Goal: Information Seeking & Learning: Learn about a topic

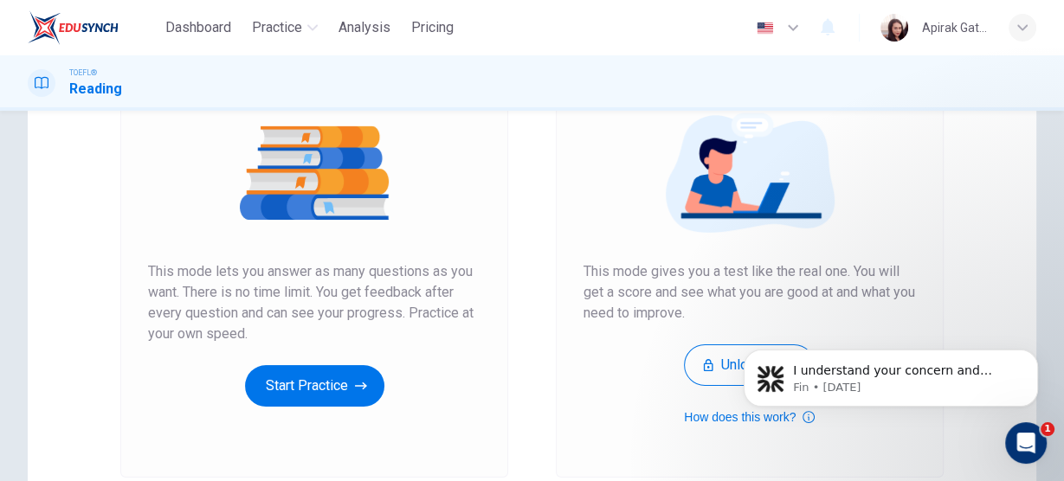
scroll to position [208, 0]
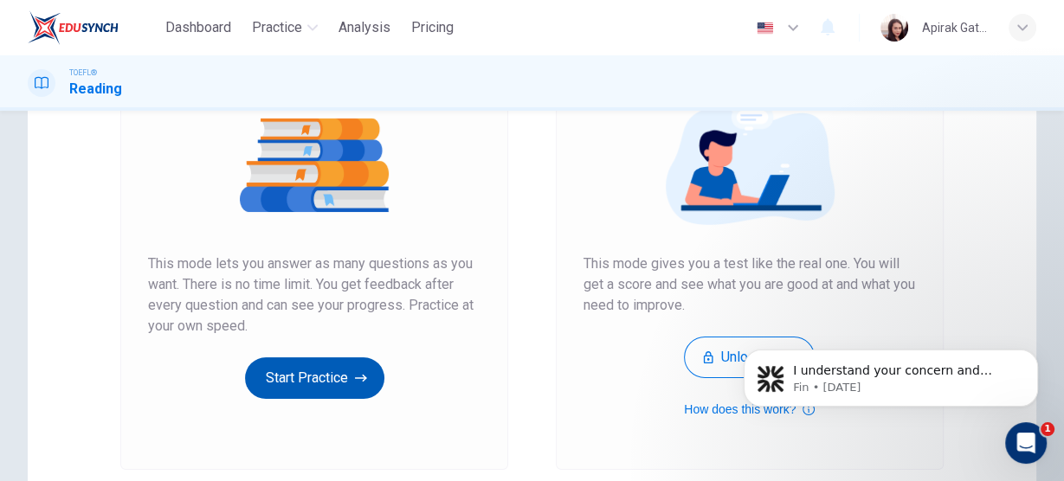
click at [333, 376] on button "Start Practice" at bounding box center [314, 378] width 139 height 42
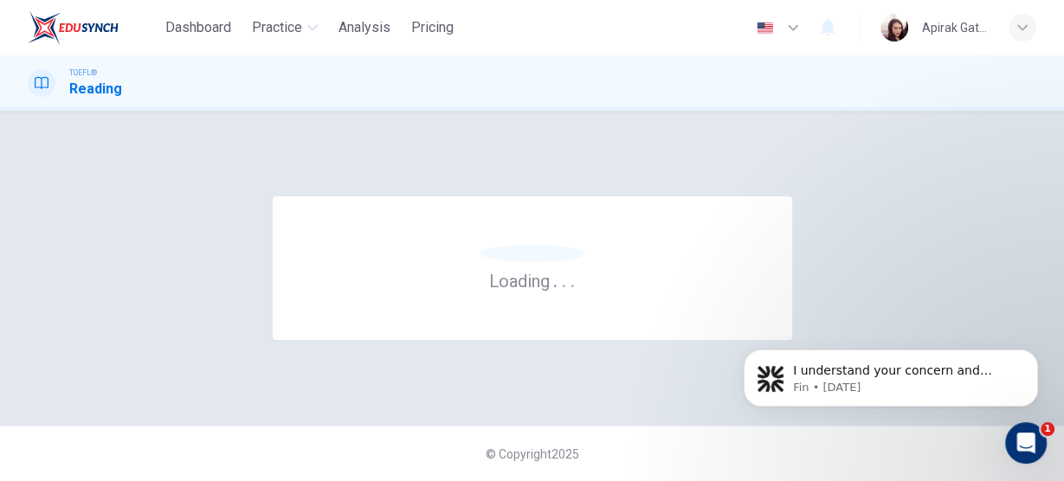
scroll to position [0, 0]
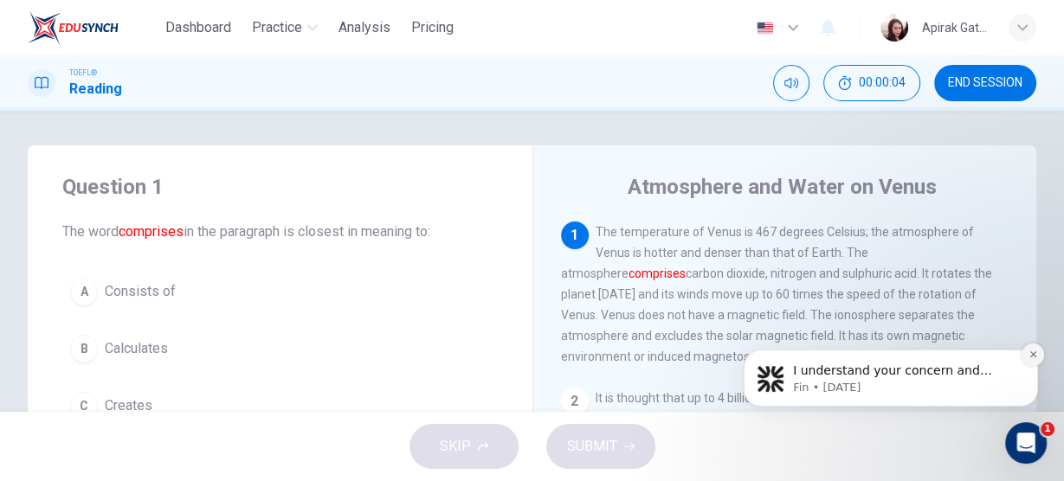
click at [1034, 350] on icon "Dismiss notification" at bounding box center [1033, 355] width 10 height 10
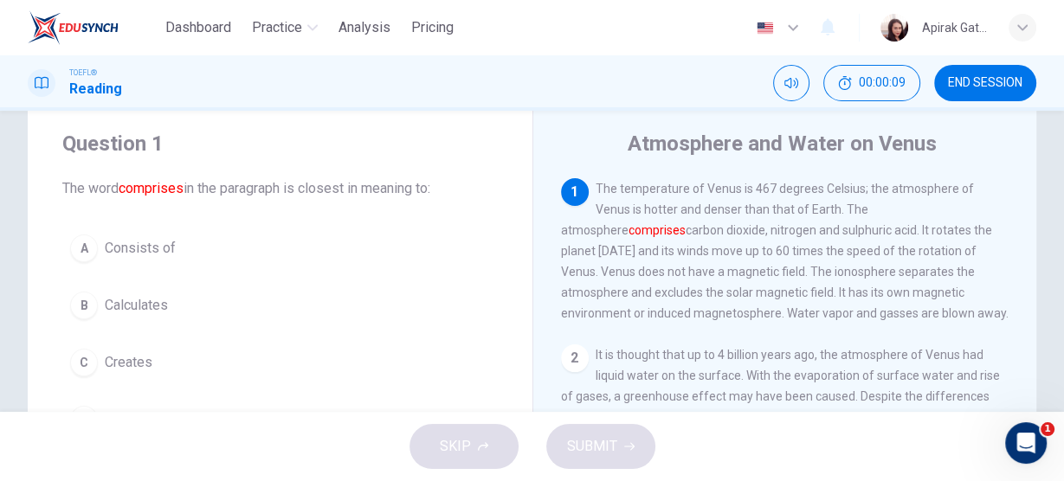
scroll to position [69, 0]
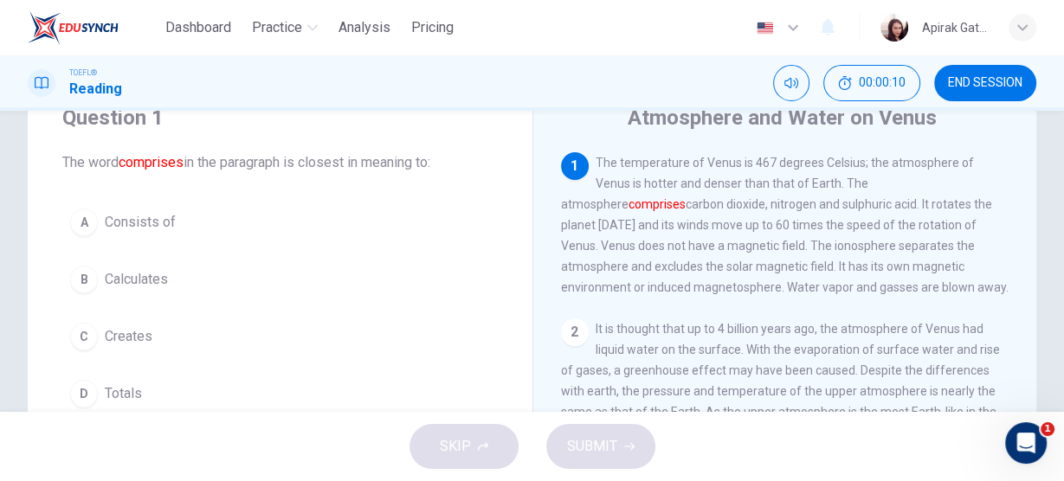
click at [156, 223] on span "Consists of" at bounding box center [140, 222] width 71 height 21
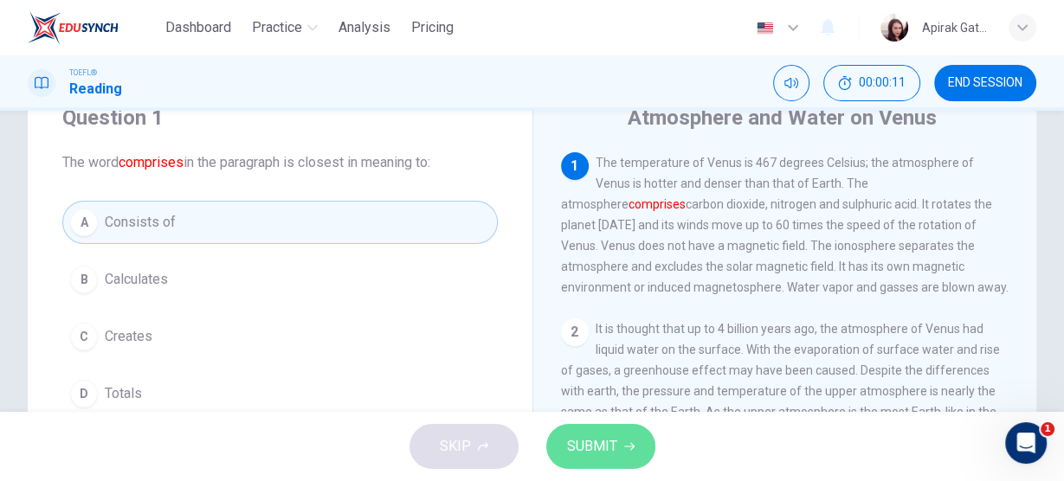
click at [615, 428] on button "SUBMIT" at bounding box center [600, 446] width 109 height 45
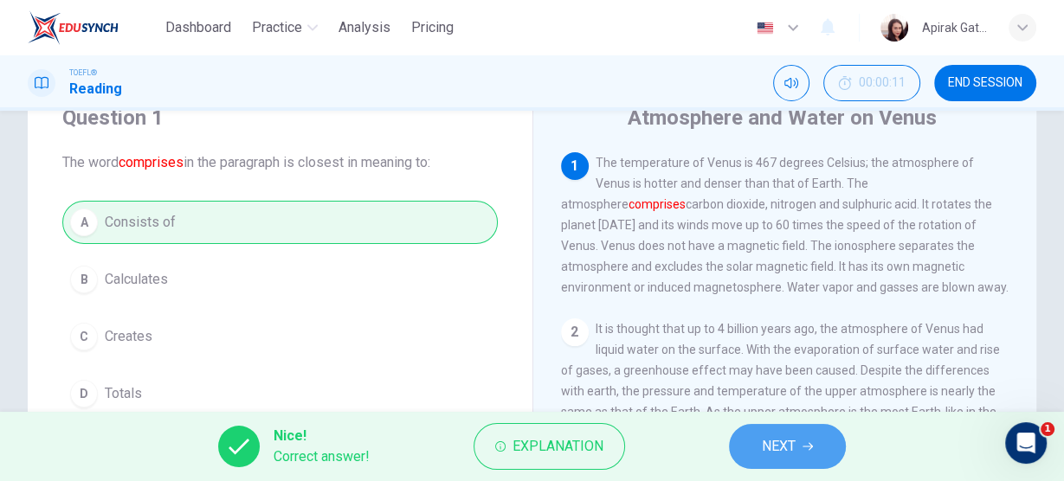
click at [772, 430] on button "NEXT" at bounding box center [787, 446] width 117 height 45
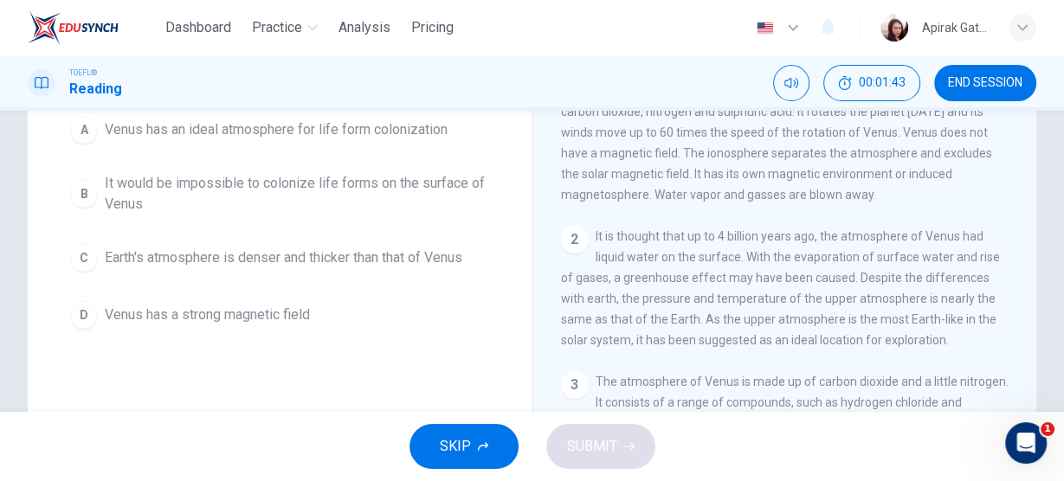
scroll to position [138, 0]
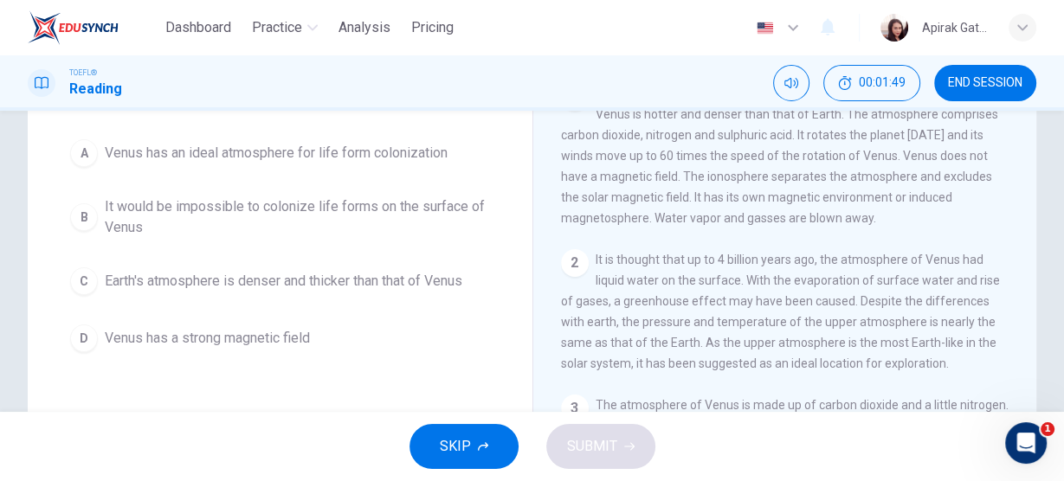
click at [315, 353] on button "D Venus has a strong magnetic field" at bounding box center [279, 338] width 435 height 43
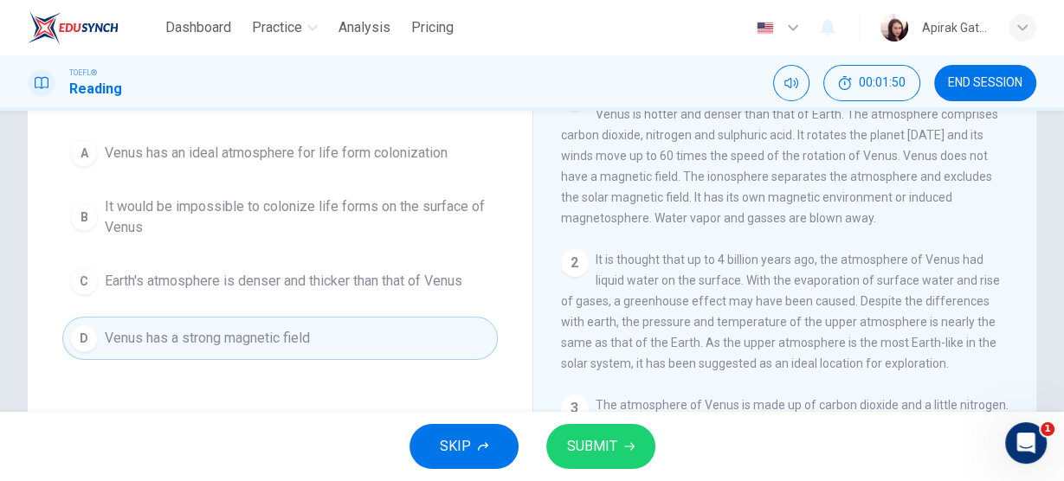
click at [601, 448] on span "SUBMIT" at bounding box center [592, 446] width 50 height 24
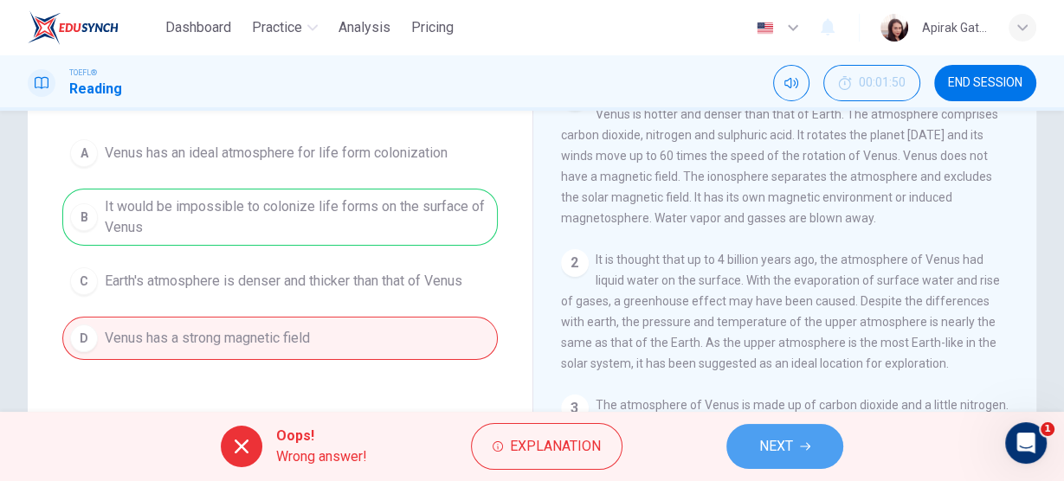
click at [795, 445] on button "NEXT" at bounding box center [784, 446] width 117 height 45
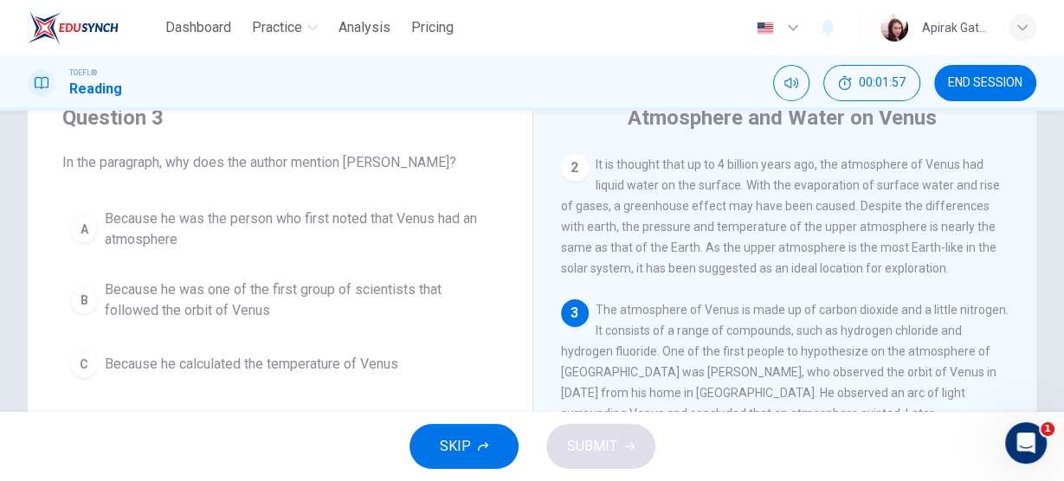
scroll to position [0, 0]
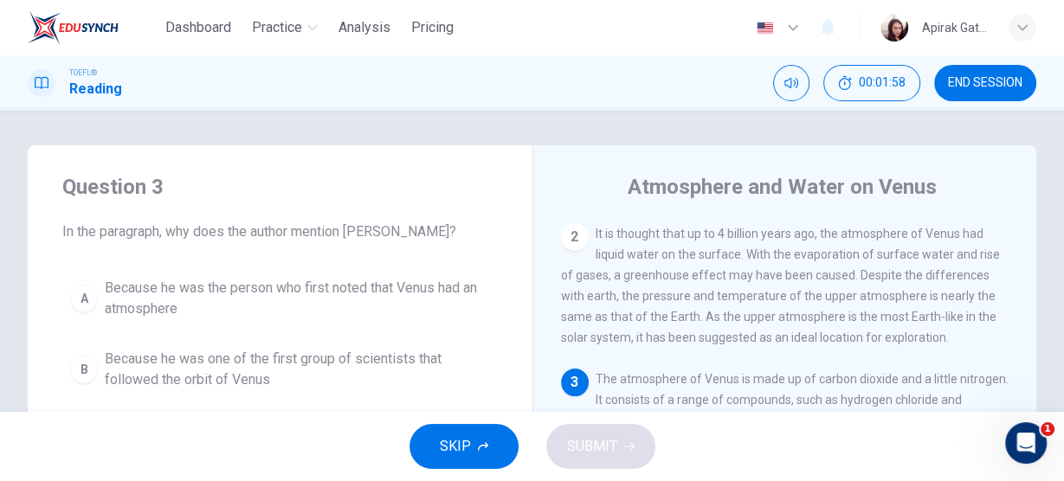
click at [983, 89] on span "END SESSION" at bounding box center [985, 83] width 74 height 14
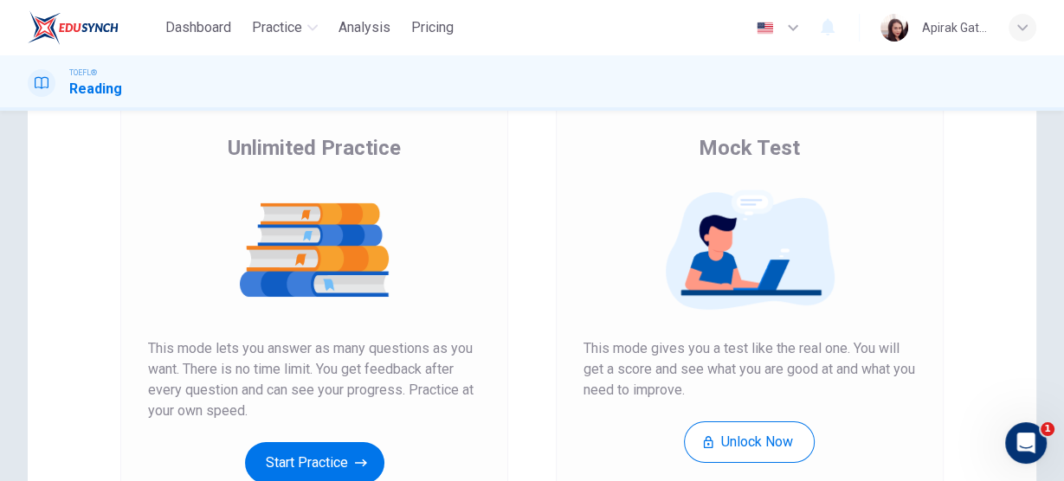
scroll to position [208, 0]
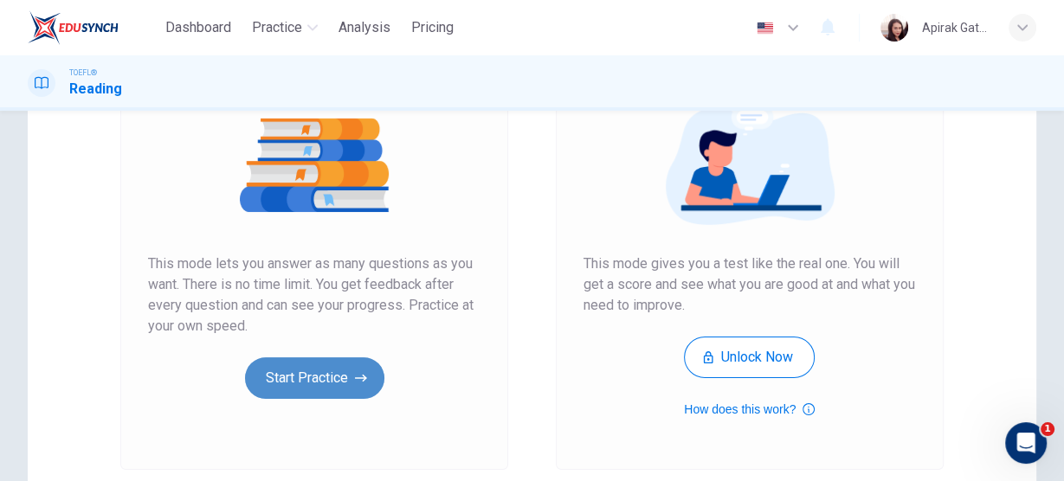
click at [300, 377] on button "Start Practice" at bounding box center [314, 378] width 139 height 42
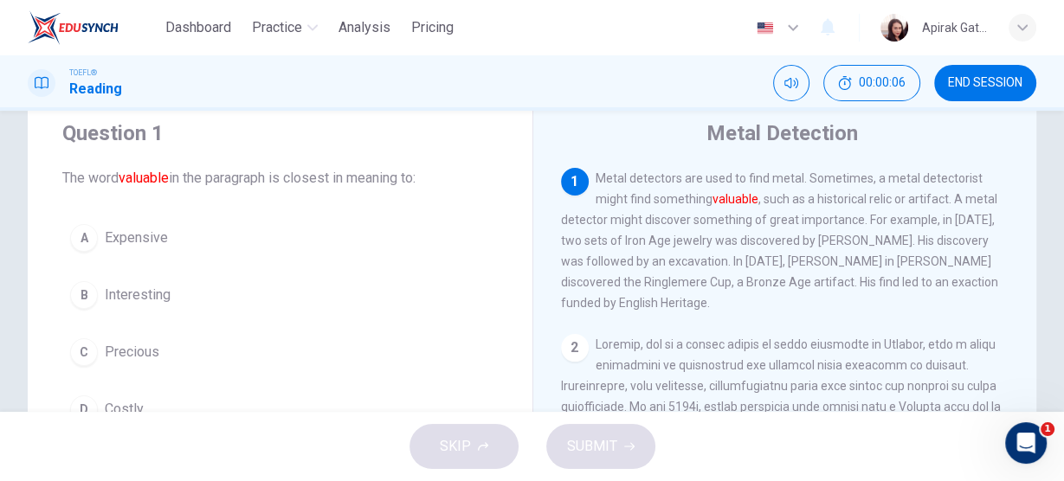
scroll to position [69, 0]
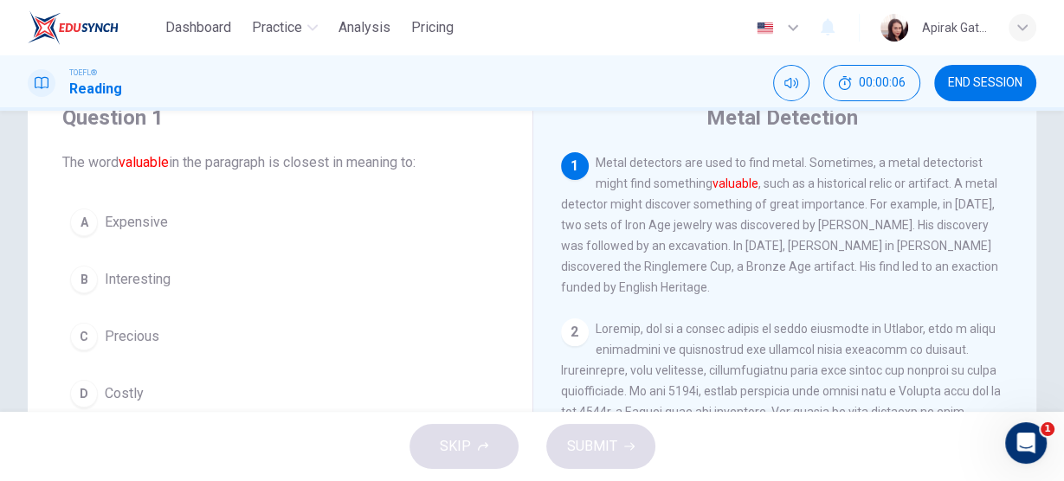
click at [153, 337] on span "Precious" at bounding box center [132, 336] width 55 height 21
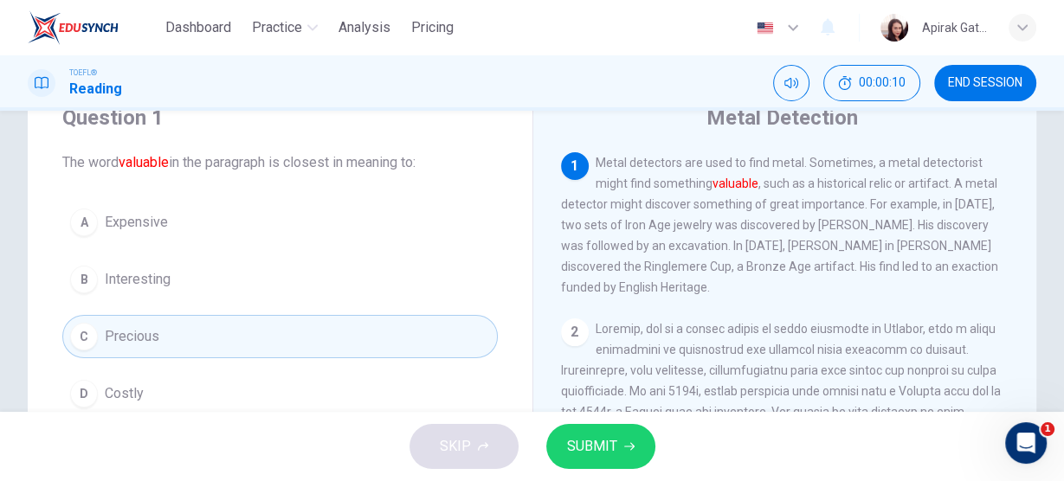
click at [588, 458] on span "SUBMIT" at bounding box center [592, 446] width 50 height 24
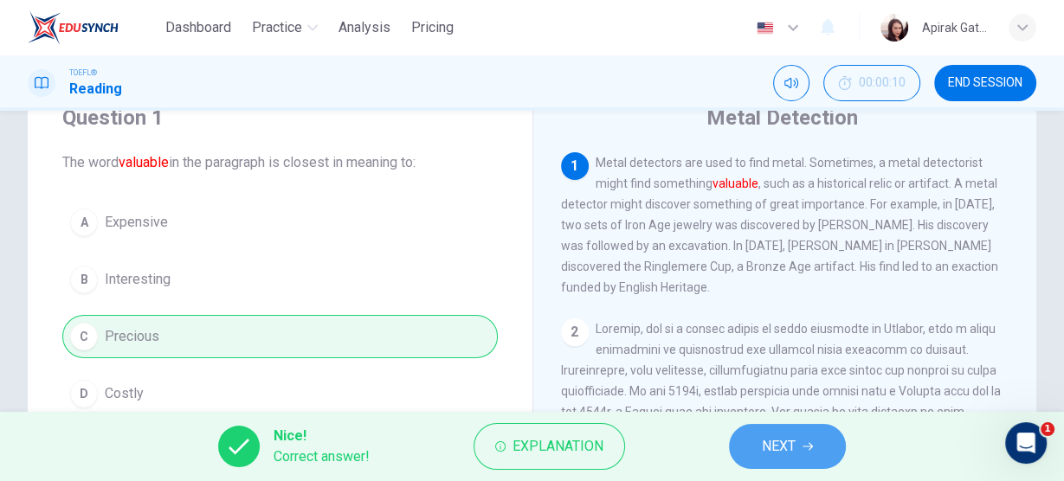
click at [786, 445] on span "NEXT" at bounding box center [779, 446] width 34 height 24
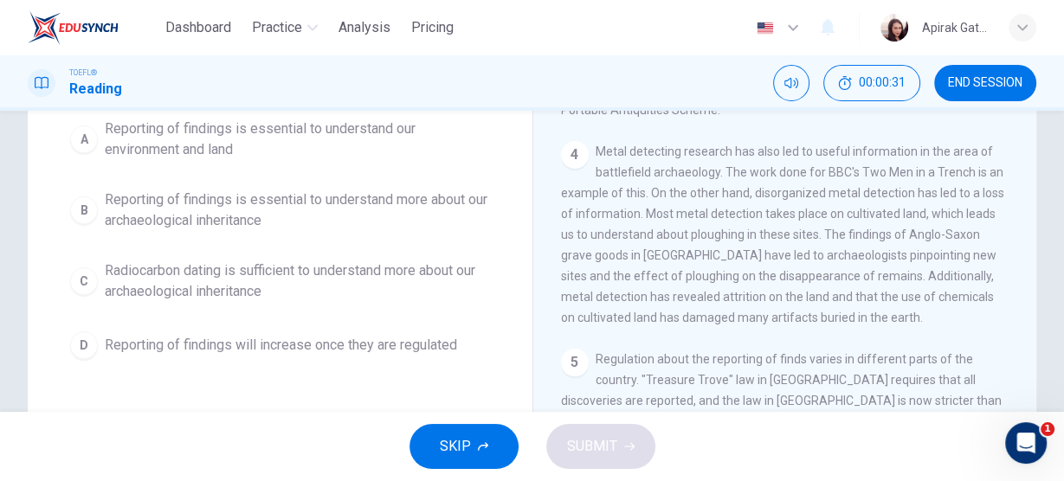
scroll to position [161, 0]
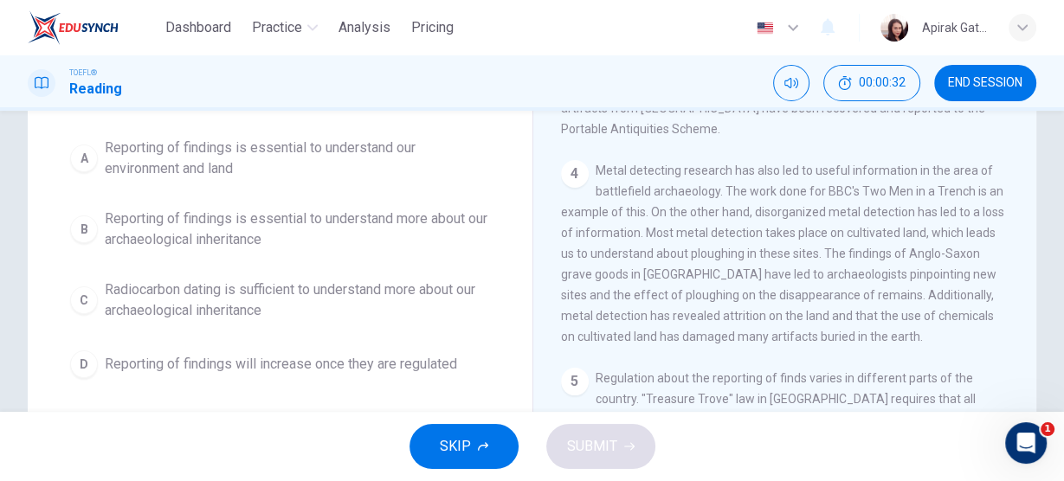
click at [369, 222] on span "Reporting of findings is essential to understand more about our archaeological …" at bounding box center [297, 230] width 385 height 42
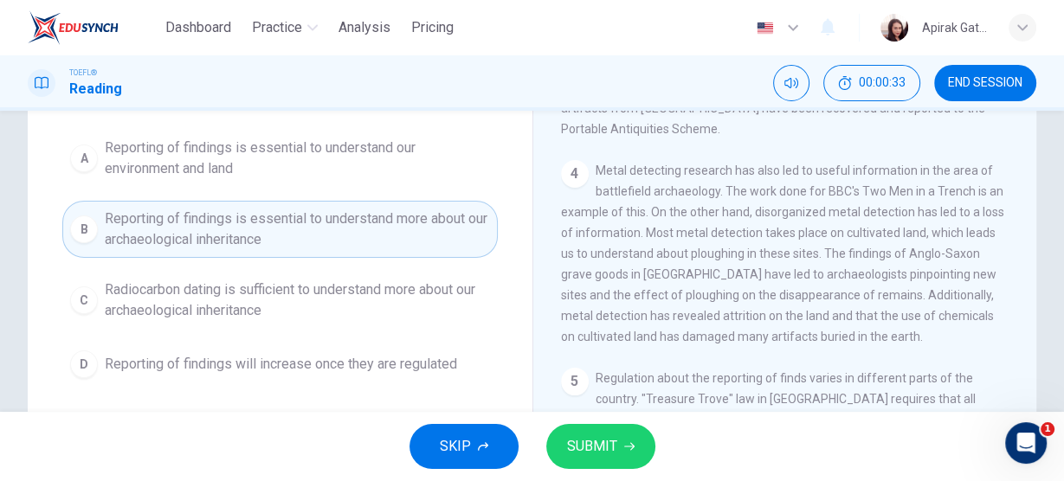
click at [624, 435] on button "SUBMIT" at bounding box center [600, 446] width 109 height 45
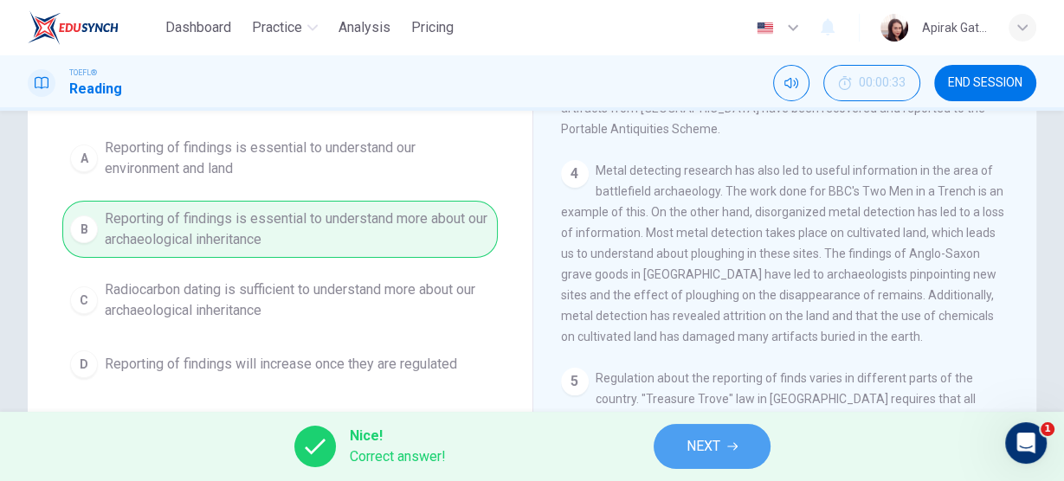
click at [680, 453] on button "NEXT" at bounding box center [711, 446] width 117 height 45
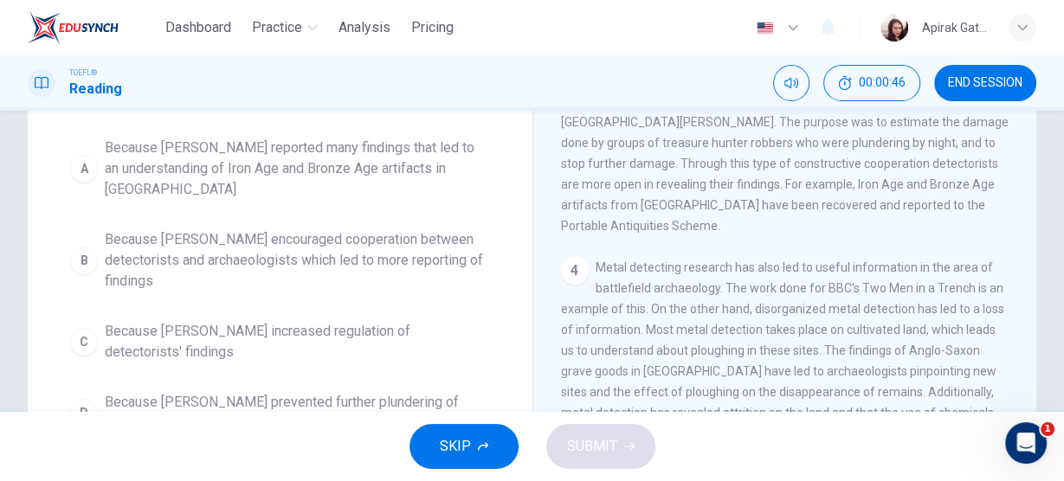
scroll to position [92, 0]
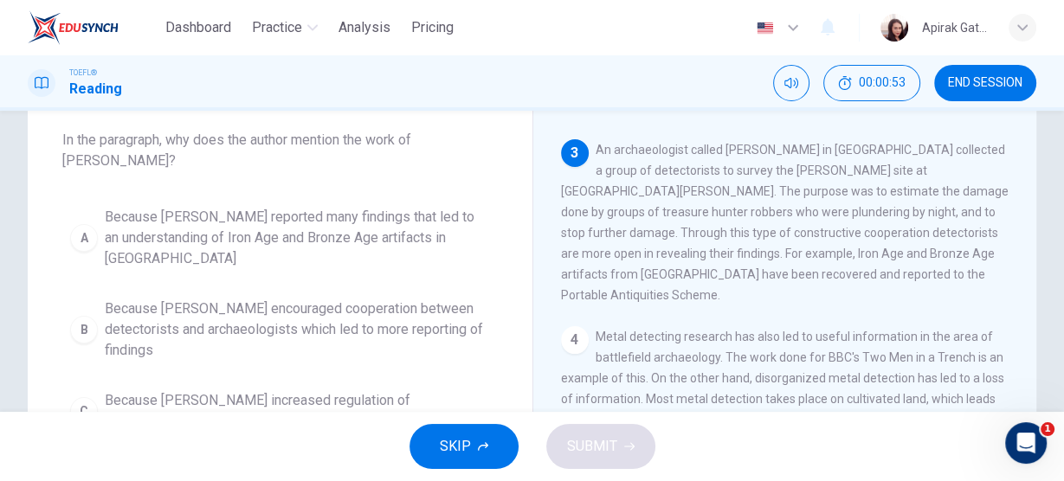
click at [398, 234] on span "Because [PERSON_NAME] reported many findings that led to an understanding of Ir…" at bounding box center [297, 238] width 385 height 62
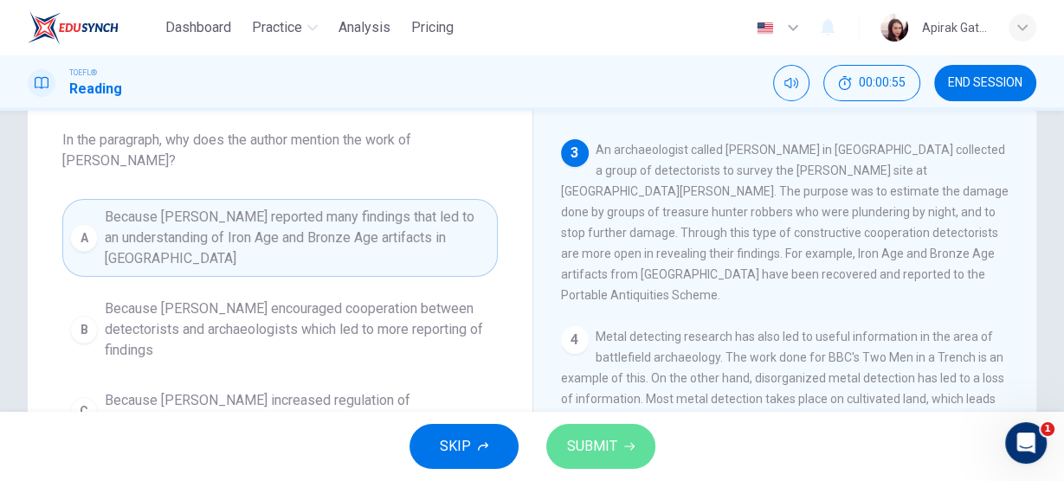
click at [614, 432] on button "SUBMIT" at bounding box center [600, 446] width 109 height 45
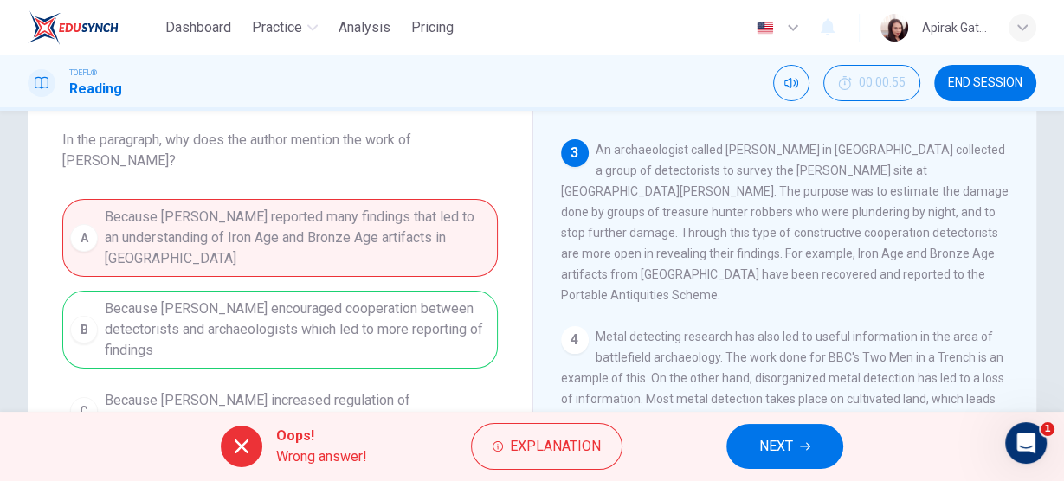
click at [786, 450] on span "NEXT" at bounding box center [776, 446] width 34 height 24
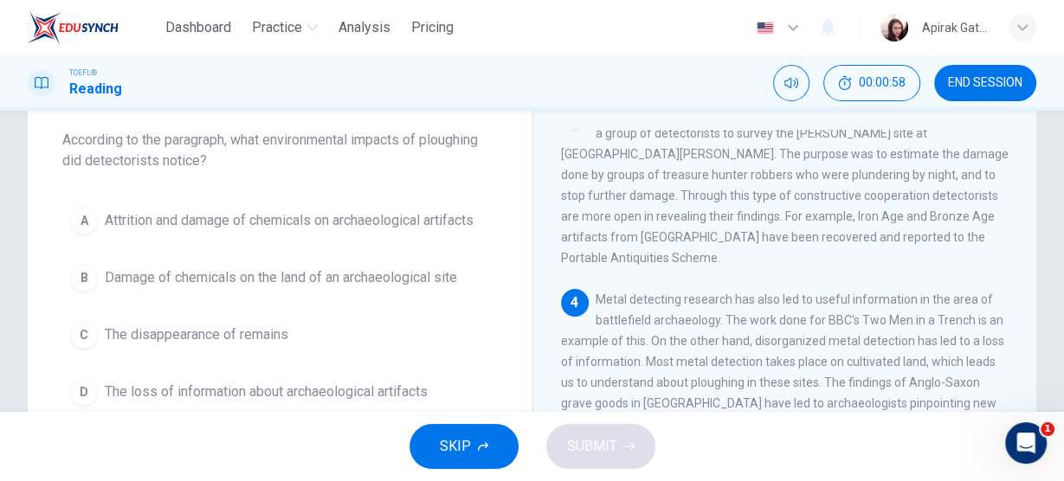
scroll to position [161, 0]
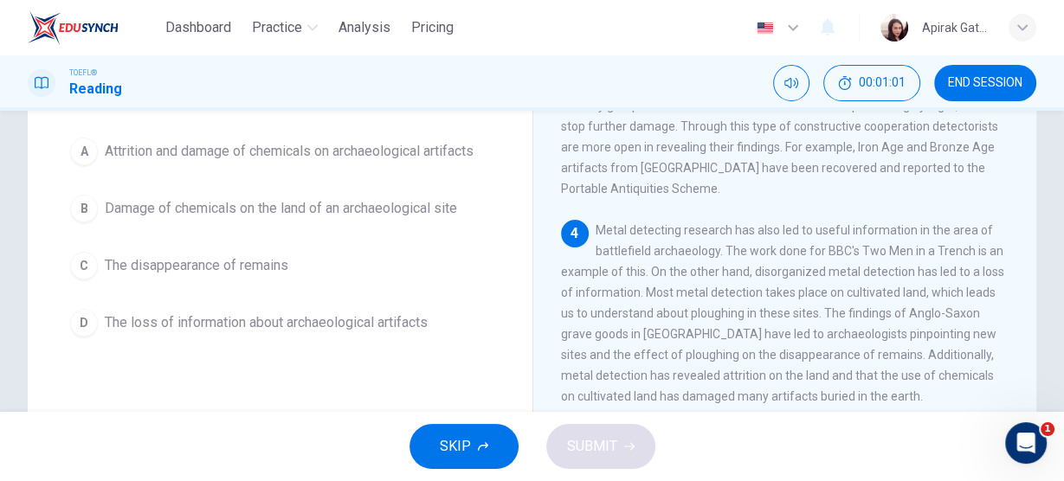
click at [350, 165] on button "A Attrition and damage of chemicals on archaeological artifacts" at bounding box center [279, 151] width 435 height 43
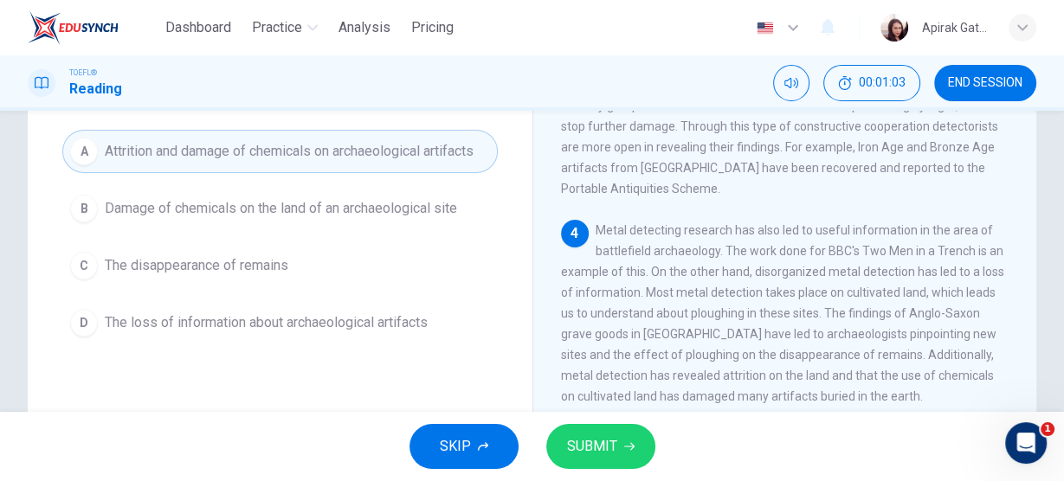
click at [613, 447] on span "SUBMIT" at bounding box center [592, 446] width 50 height 24
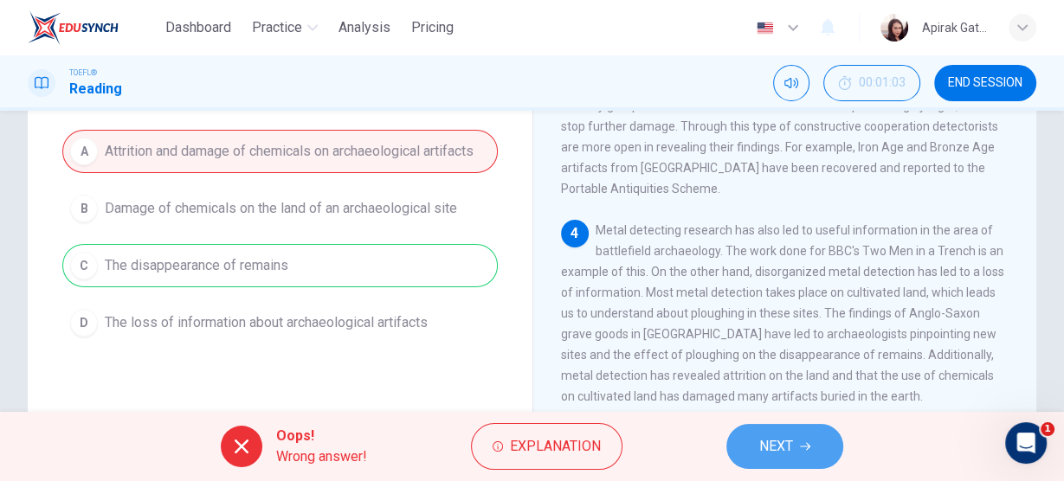
click at [779, 441] on span "NEXT" at bounding box center [776, 446] width 34 height 24
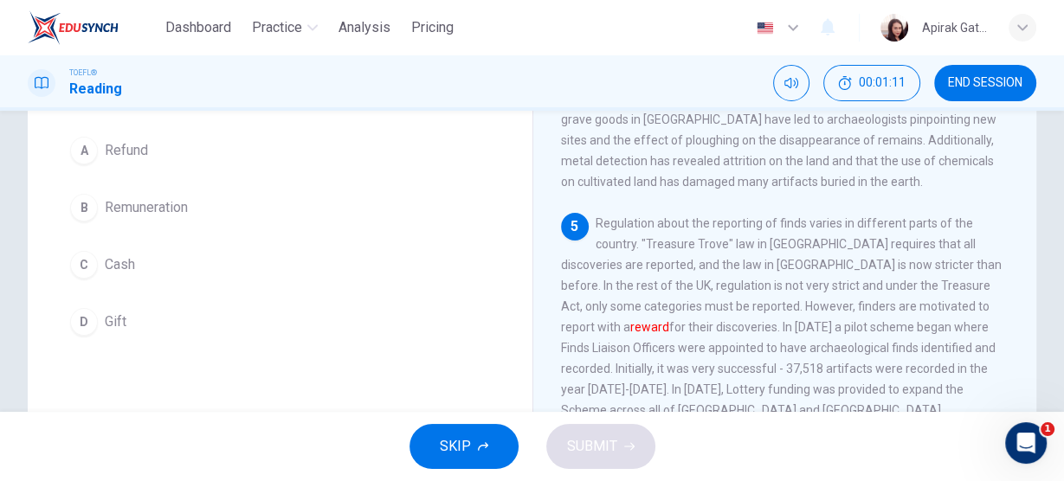
scroll to position [72, 0]
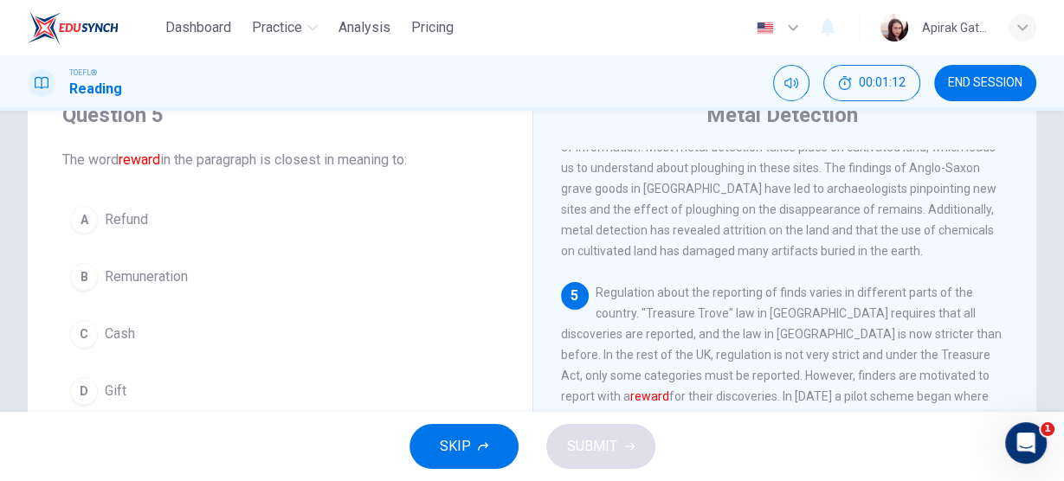
click at [157, 274] on span "Remuneration" at bounding box center [146, 277] width 83 height 21
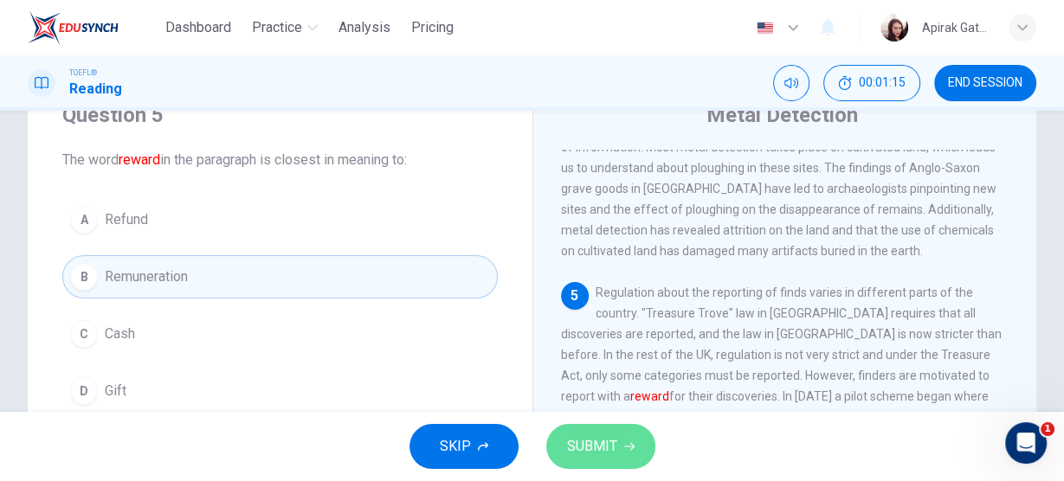
click at [616, 451] on button "SUBMIT" at bounding box center [600, 446] width 109 height 45
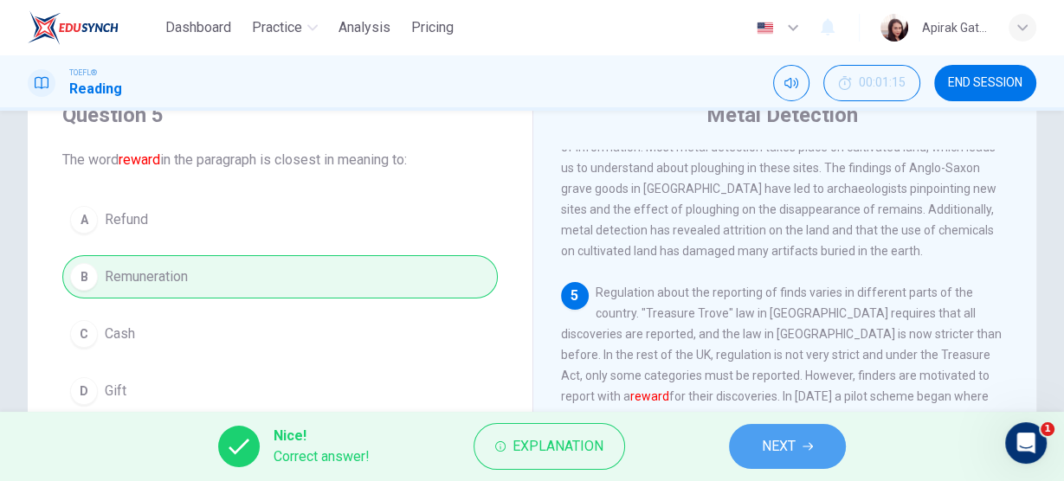
click at [777, 447] on span "NEXT" at bounding box center [779, 446] width 34 height 24
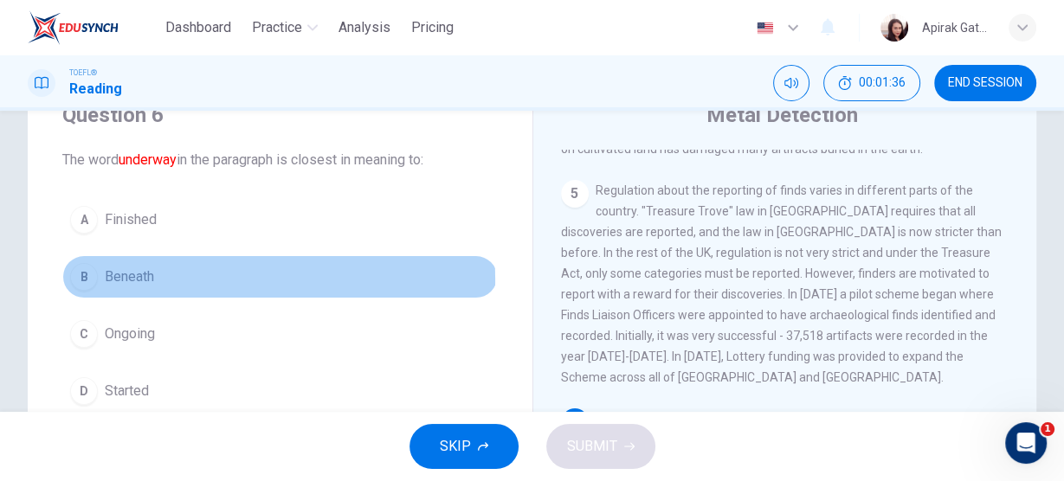
click at [141, 280] on span "Beneath" at bounding box center [129, 277] width 49 height 21
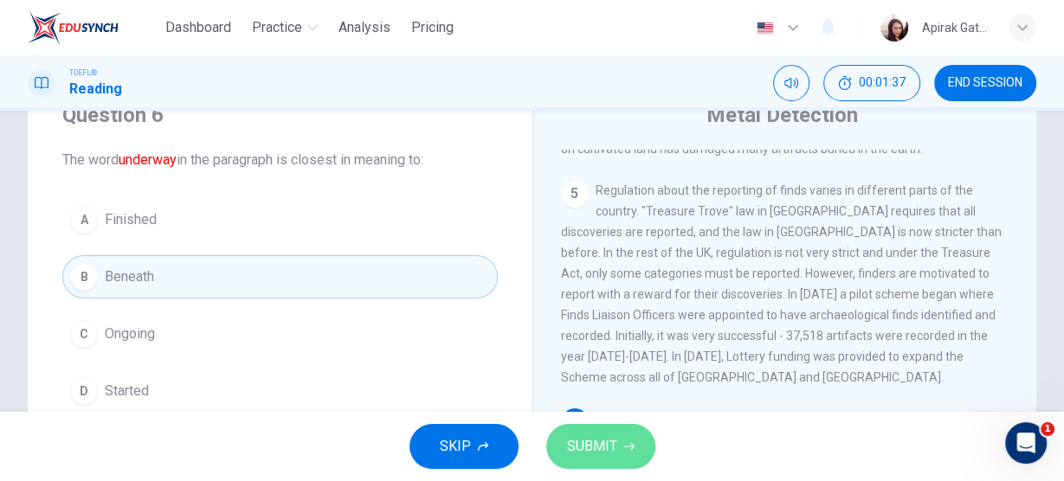
click at [616, 440] on button "SUBMIT" at bounding box center [600, 446] width 109 height 45
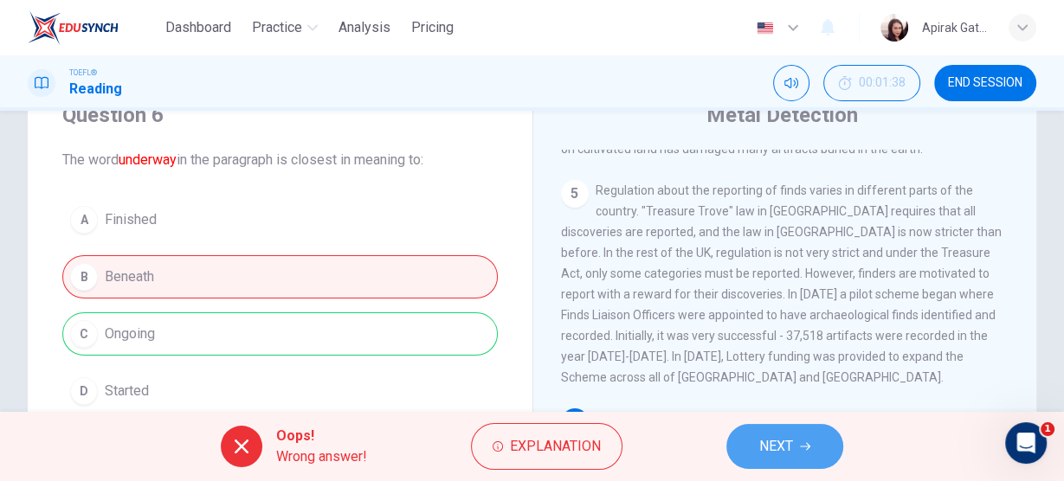
click at [797, 452] on button "NEXT" at bounding box center [784, 446] width 117 height 45
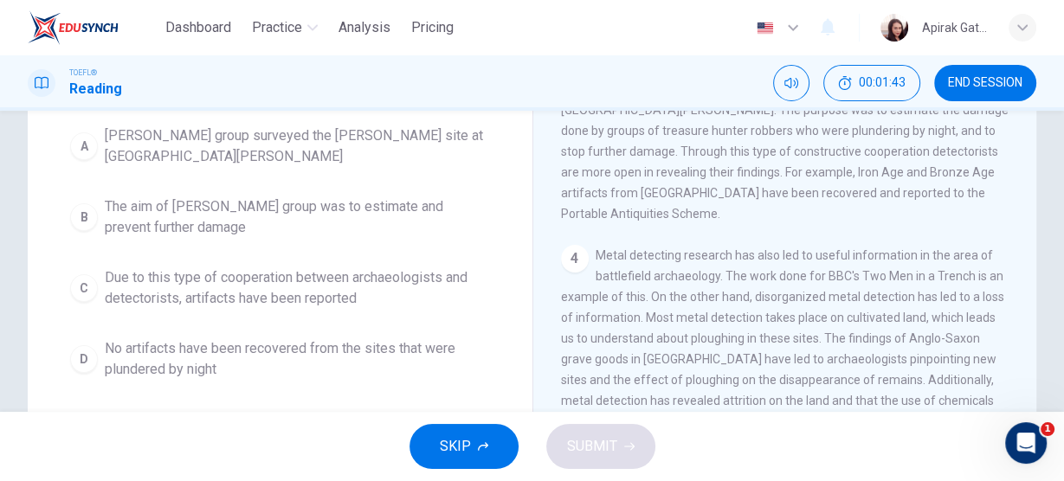
scroll to position [141, 0]
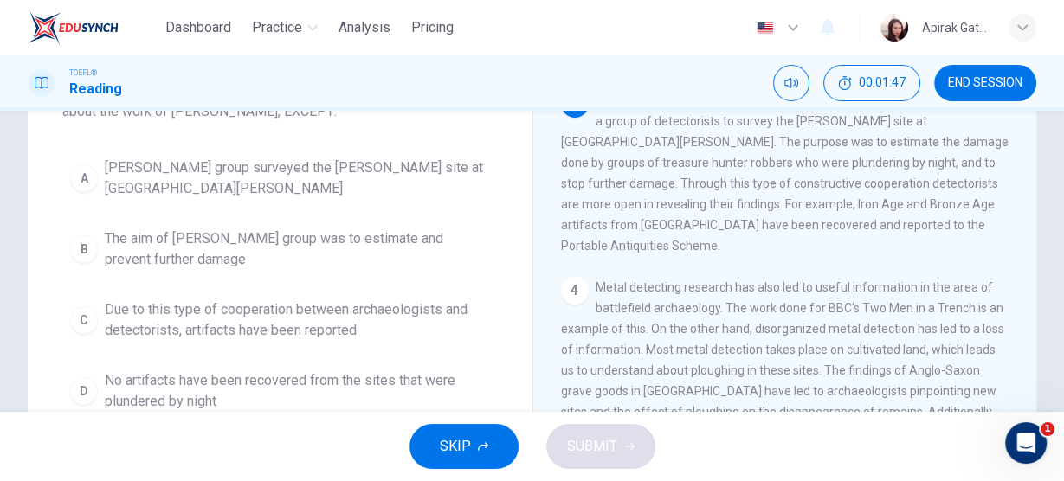
click at [357, 327] on span "Due to this type of cooperation between archaeologists and detectorists, artifa…" at bounding box center [297, 320] width 385 height 42
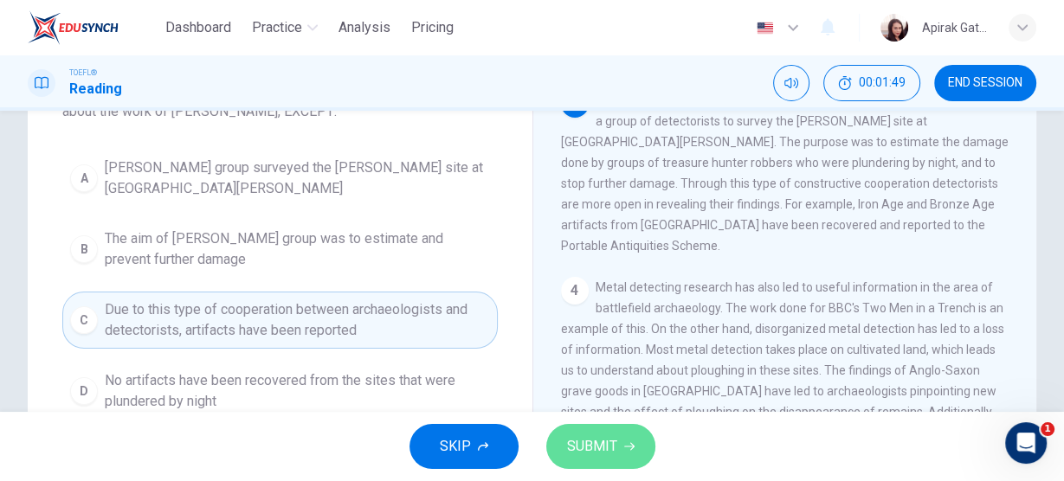
click at [621, 433] on button "SUBMIT" at bounding box center [600, 446] width 109 height 45
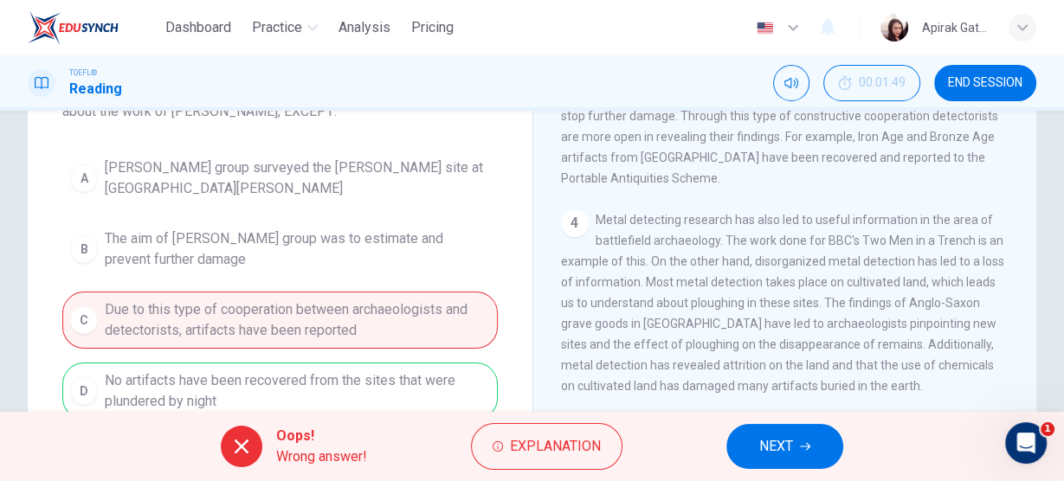
scroll to position [558, 0]
click at [772, 444] on span "NEXT" at bounding box center [776, 446] width 34 height 24
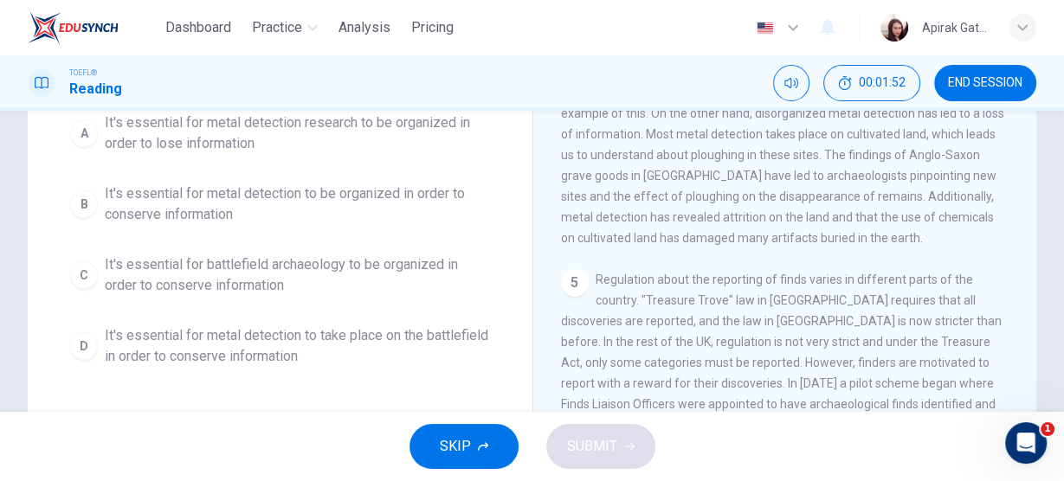
scroll to position [208, 0]
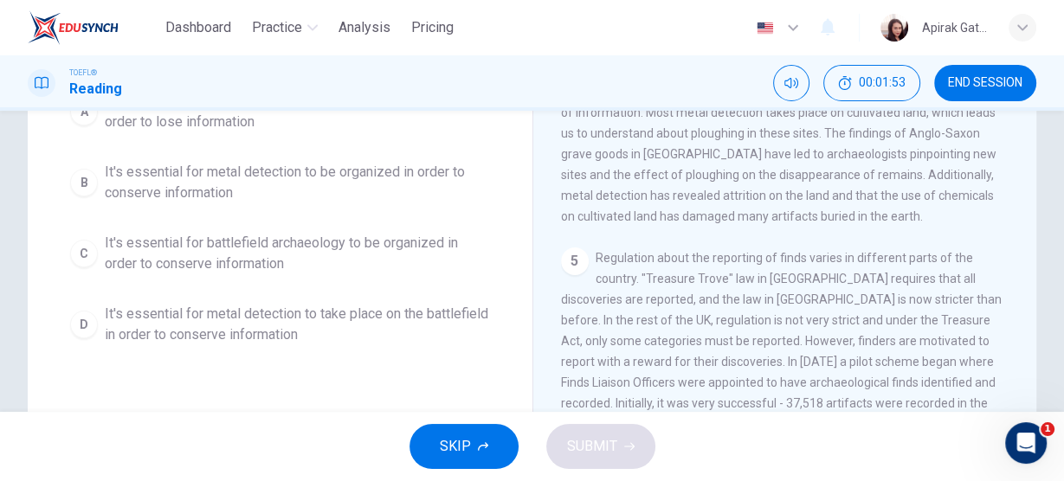
click at [349, 322] on span "It's essential for metal detection to take place on the battlefield in order to…" at bounding box center [297, 325] width 385 height 42
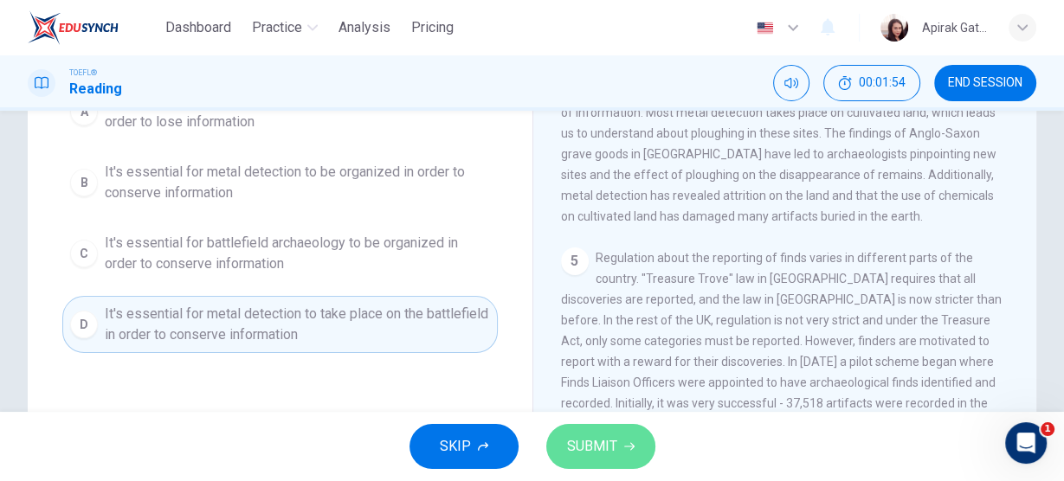
click at [624, 434] on button "SUBMIT" at bounding box center [600, 446] width 109 height 45
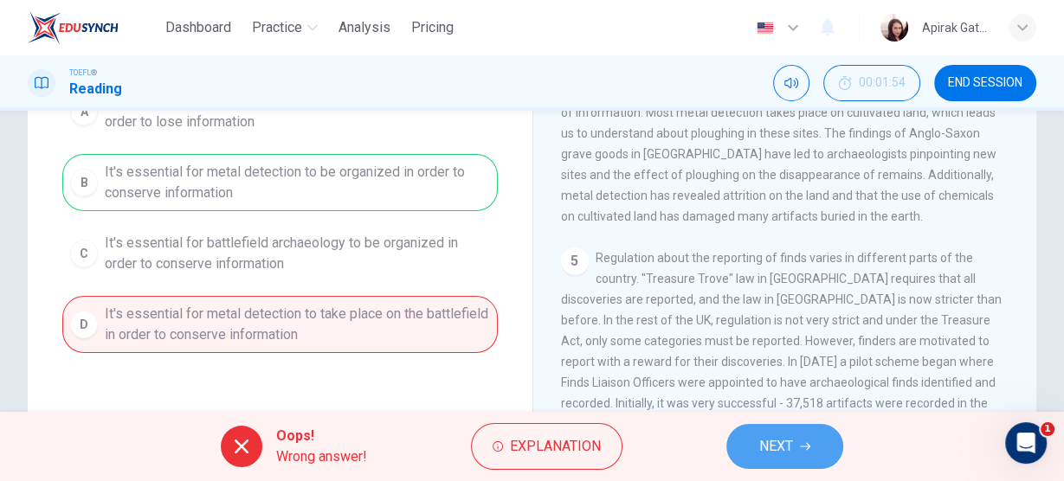
click at [773, 440] on span "NEXT" at bounding box center [776, 446] width 34 height 24
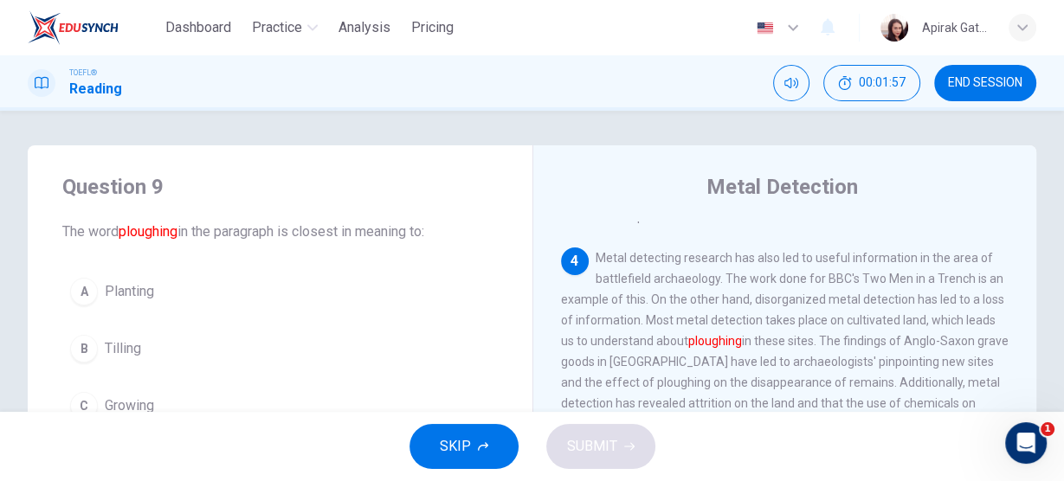
scroll to position [69, 0]
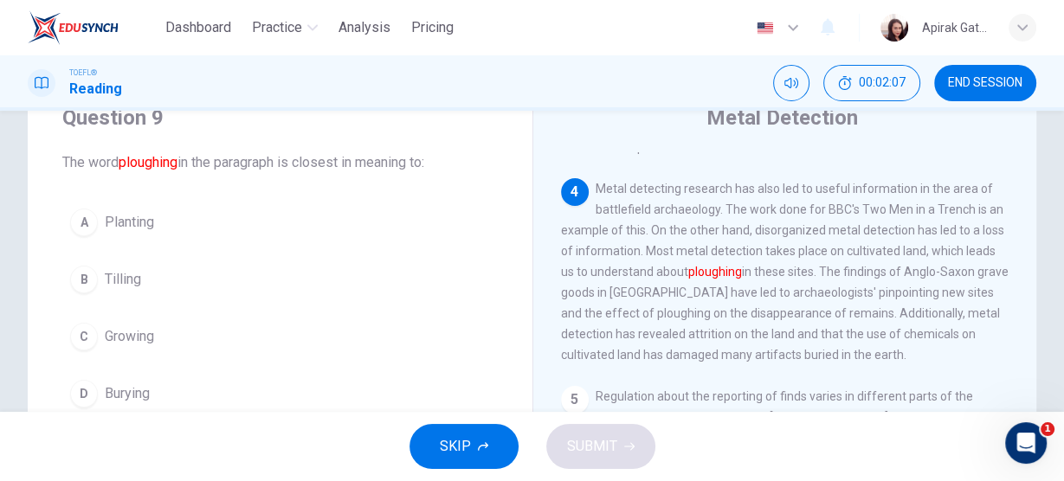
click at [163, 230] on button "A Planting" at bounding box center [279, 222] width 435 height 43
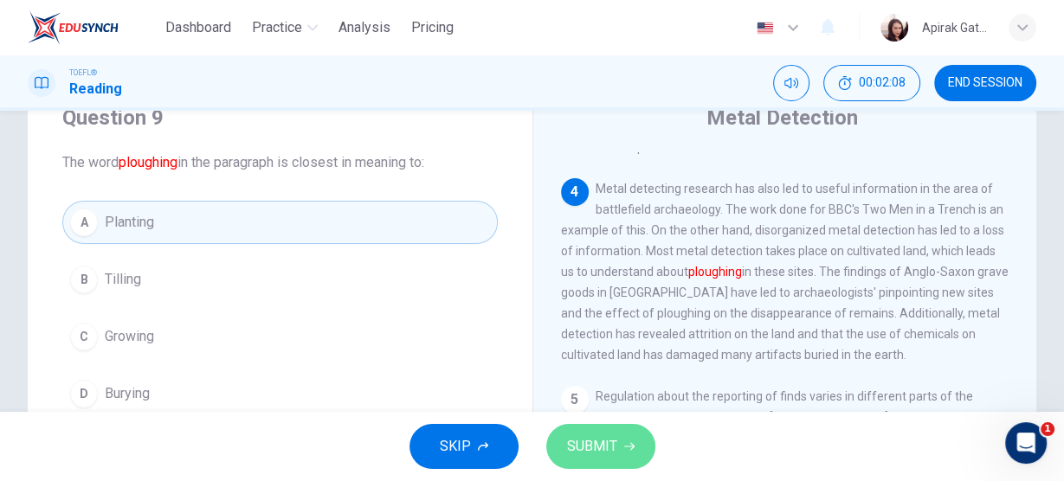
click at [601, 451] on span "SUBMIT" at bounding box center [592, 446] width 50 height 24
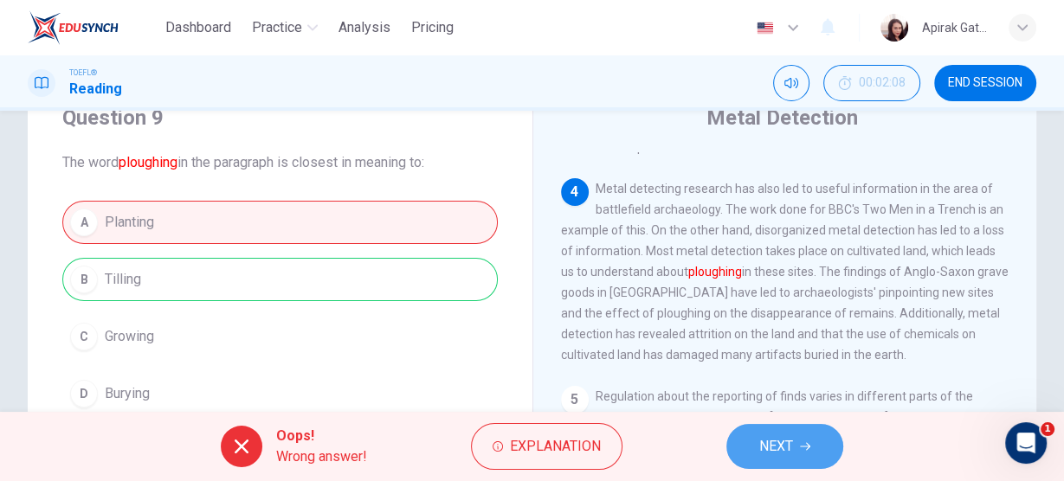
click at [770, 433] on button "NEXT" at bounding box center [784, 446] width 117 height 45
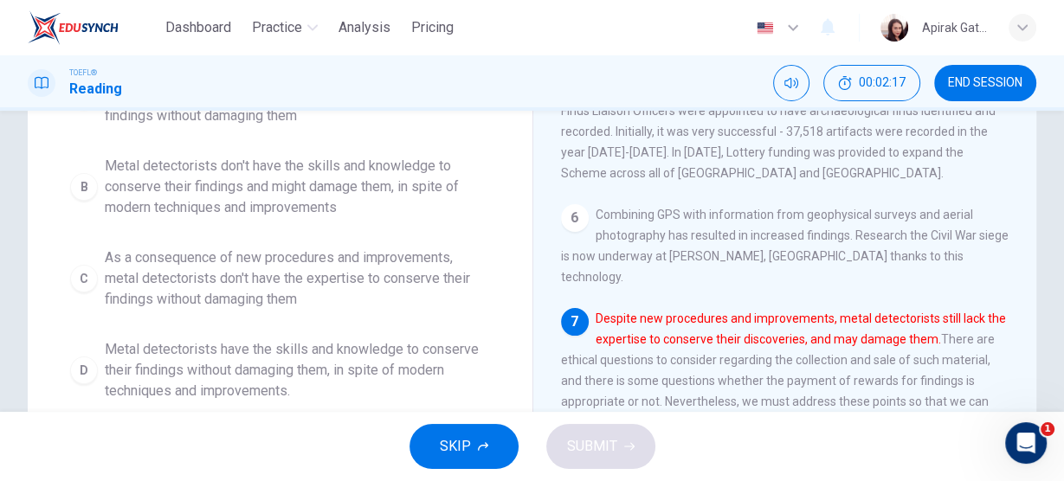
scroll to position [277, 0]
click at [355, 164] on span "Metal detectorists don't have the skills and knowledge to conserve their findin…" at bounding box center [297, 186] width 385 height 62
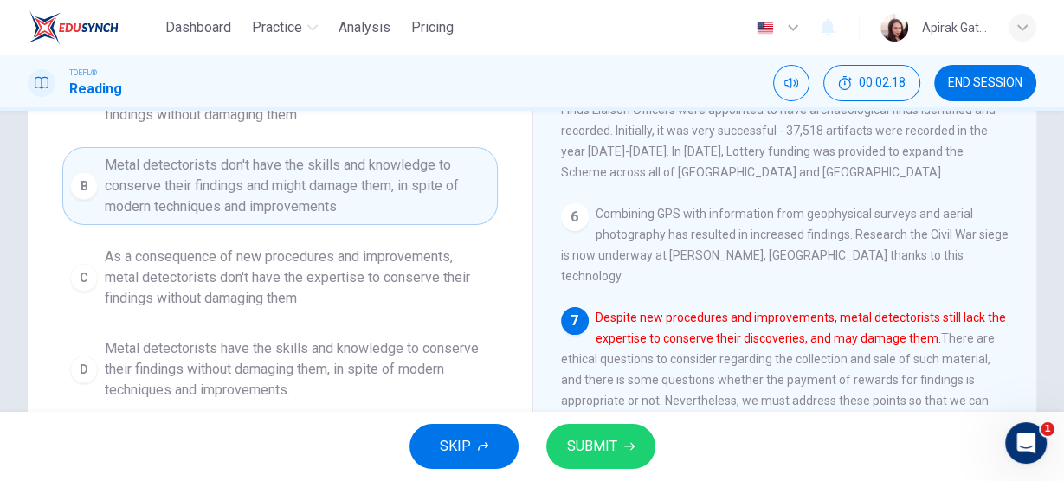
click at [591, 445] on span "SUBMIT" at bounding box center [592, 446] width 50 height 24
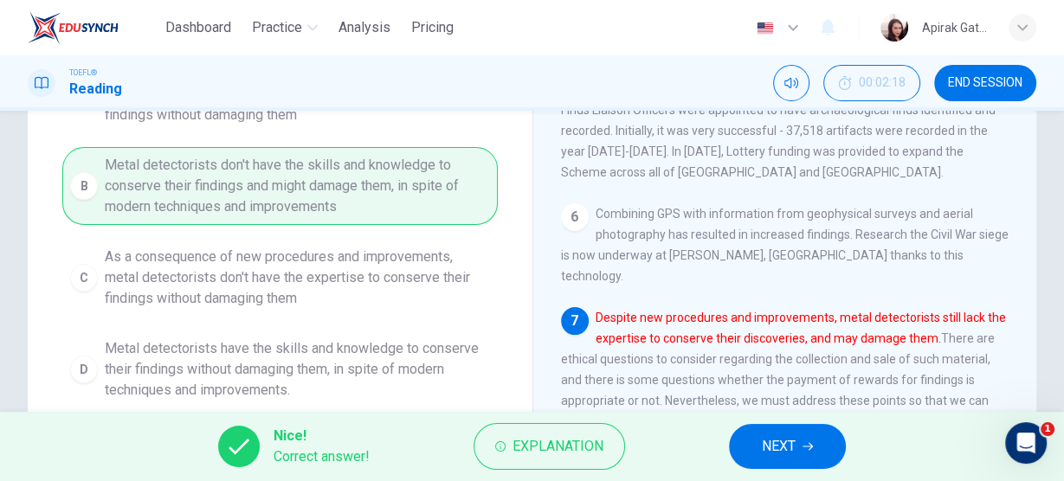
click at [766, 454] on span "NEXT" at bounding box center [779, 446] width 34 height 24
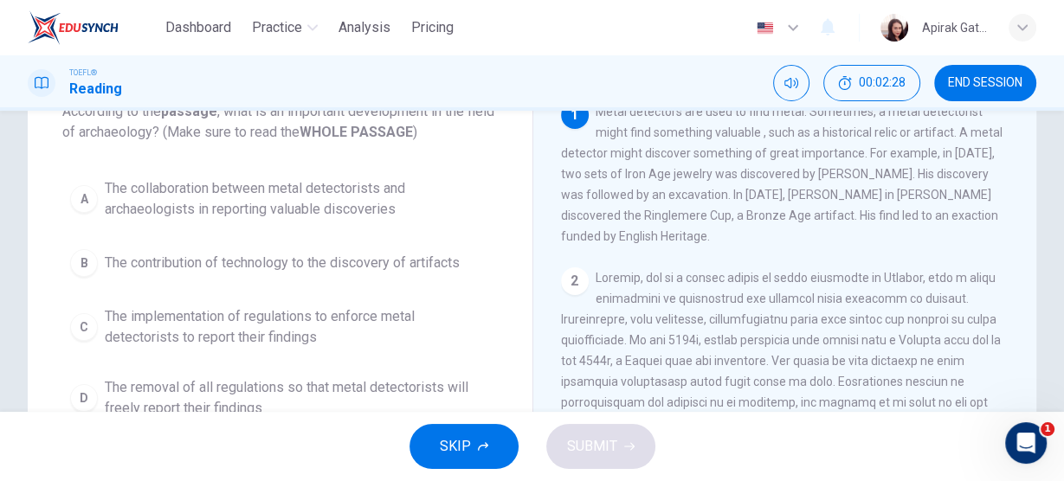
scroll to position [97, 0]
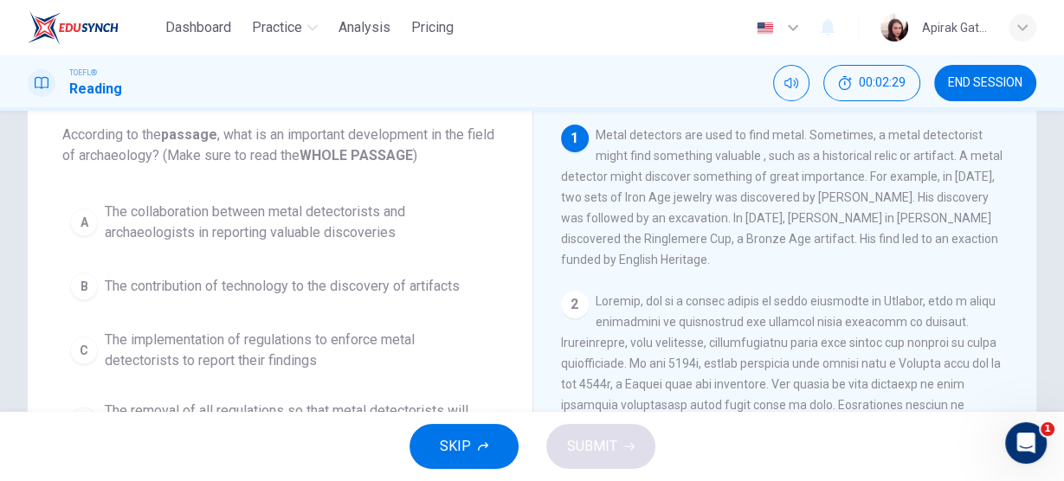
click at [277, 226] on span "The collaboration between metal detectorists and archaeologists in reporting va…" at bounding box center [297, 223] width 385 height 42
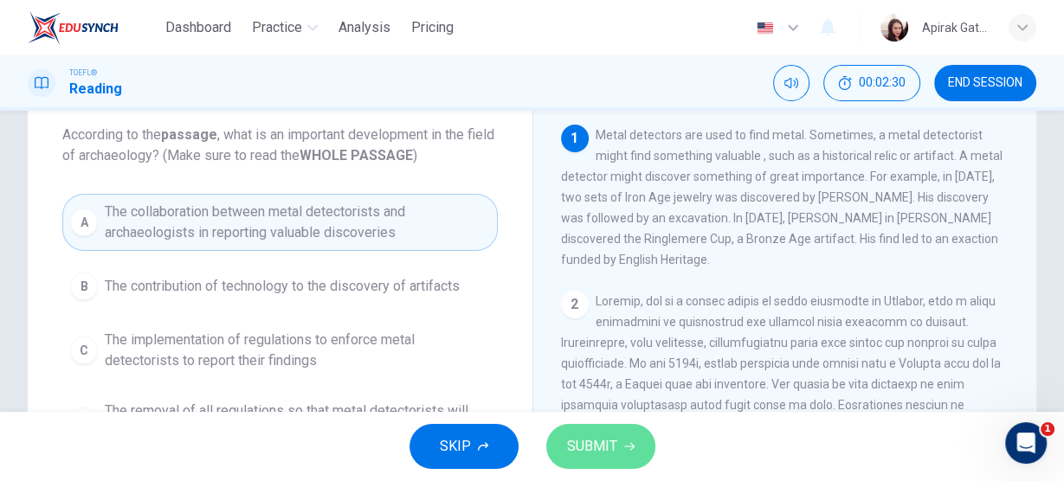
click at [569, 435] on span "SUBMIT" at bounding box center [592, 446] width 50 height 24
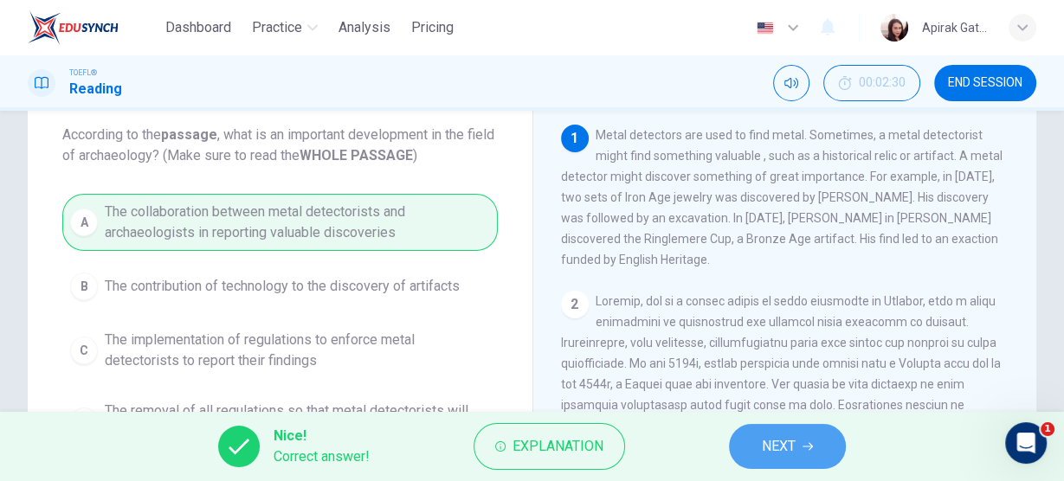
click at [807, 445] on icon "button" at bounding box center [807, 446] width 10 height 10
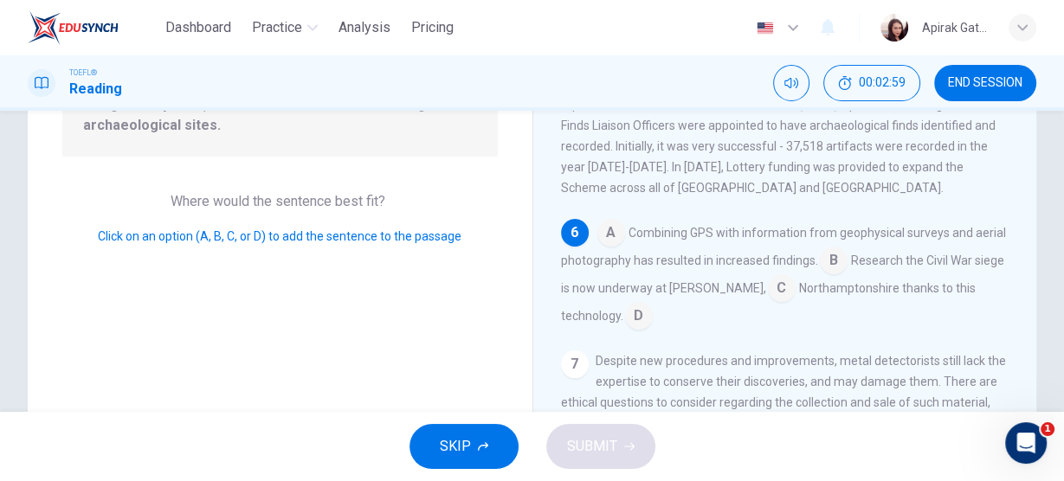
scroll to position [166, 0]
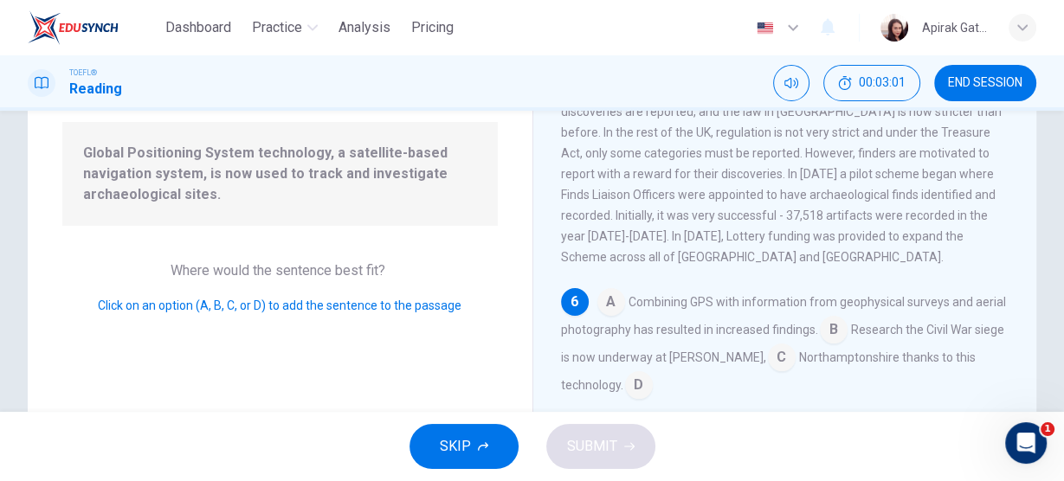
click at [574, 288] on div "6" at bounding box center [575, 302] width 28 height 28
click at [612, 290] on input at bounding box center [611, 304] width 28 height 28
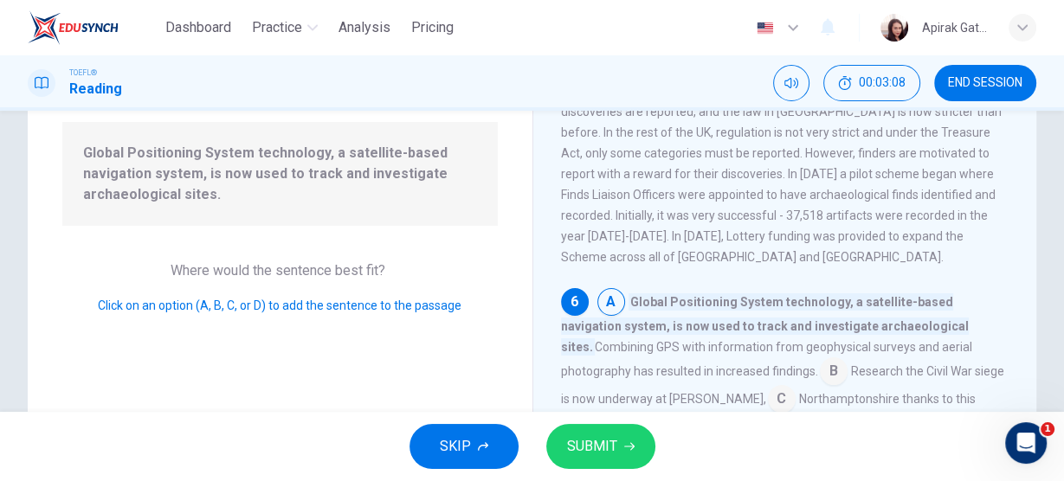
scroll to position [930, 0]
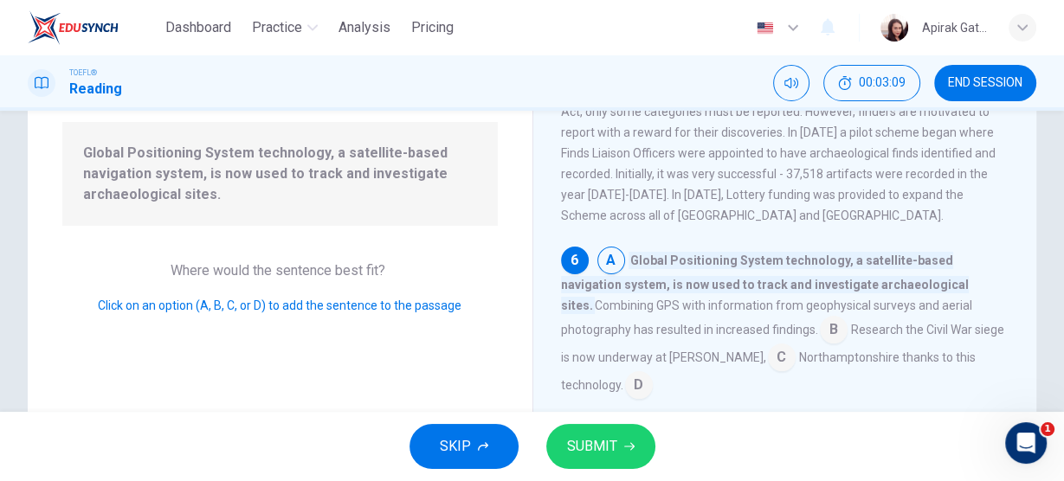
click at [607, 455] on span "SUBMIT" at bounding box center [592, 446] width 50 height 24
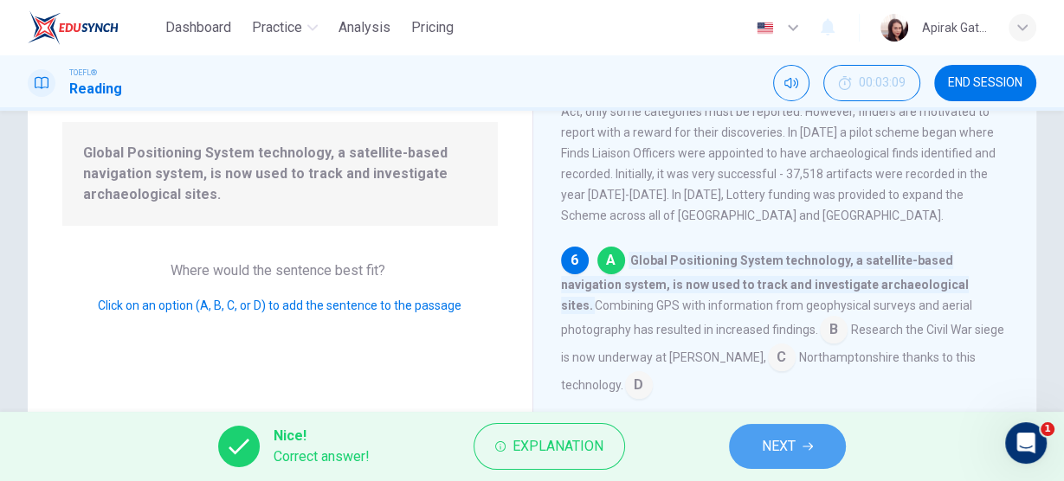
click at [821, 451] on button "NEXT" at bounding box center [787, 446] width 117 height 45
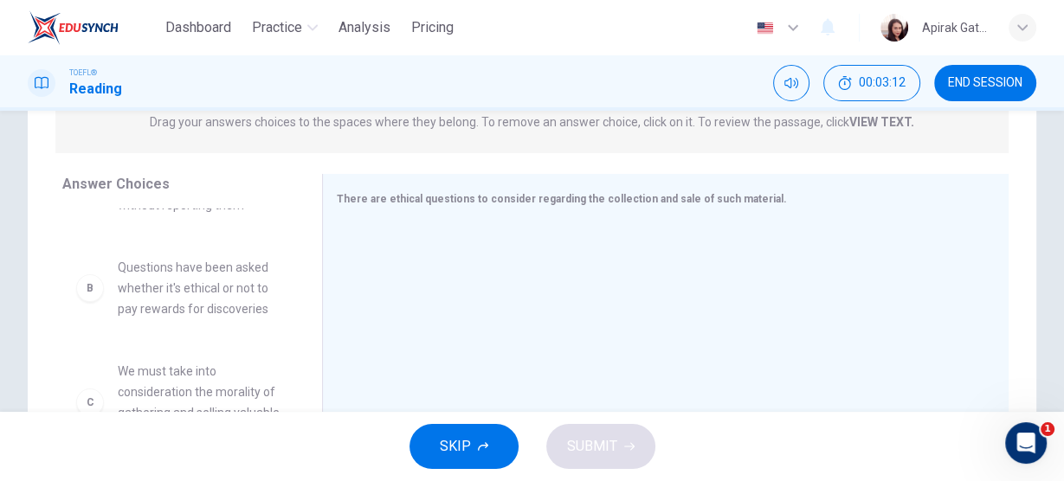
scroll to position [0, 0]
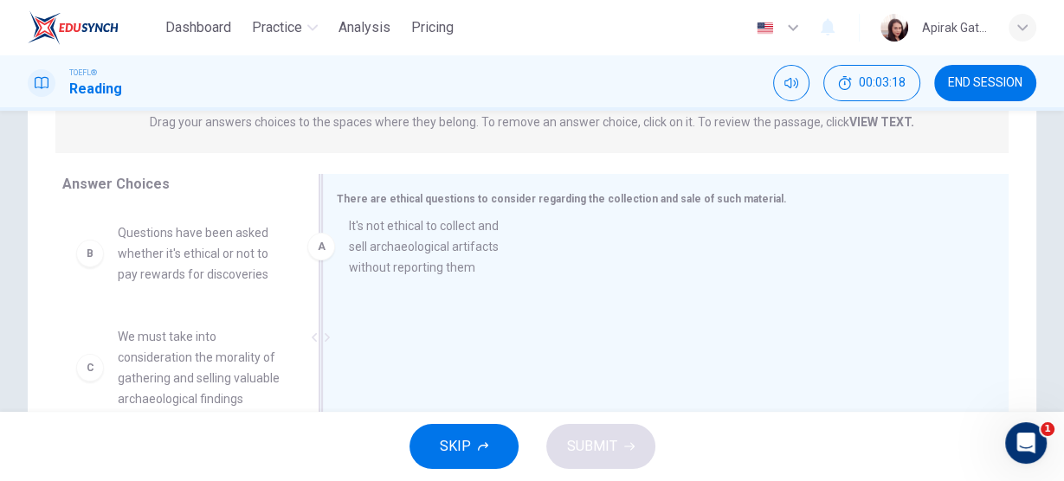
drag, startPoint x: 178, startPoint y: 257, endPoint x: 414, endPoint y: 250, distance: 235.5
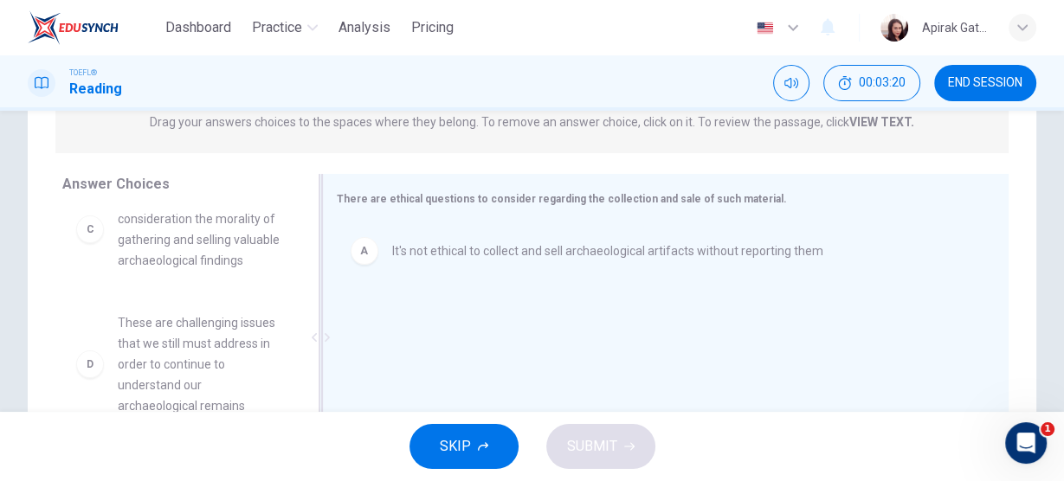
scroll to position [132, 0]
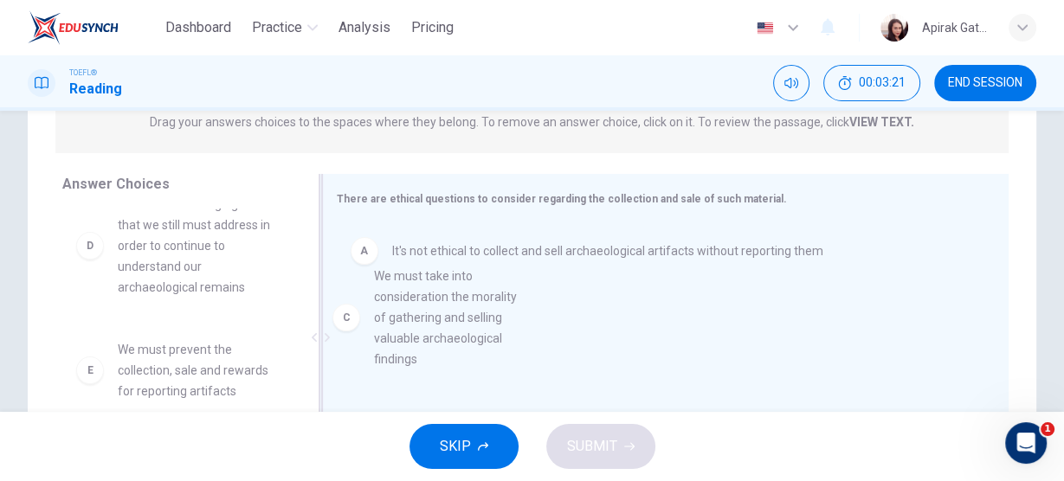
drag, startPoint x: 206, startPoint y: 248, endPoint x: 476, endPoint y: 336, distance: 283.8
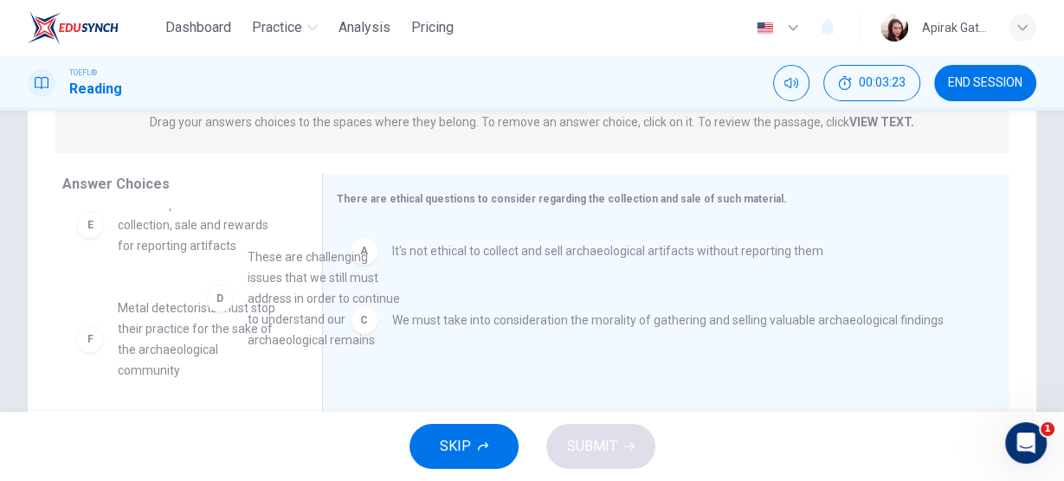
scroll to position [122, 0]
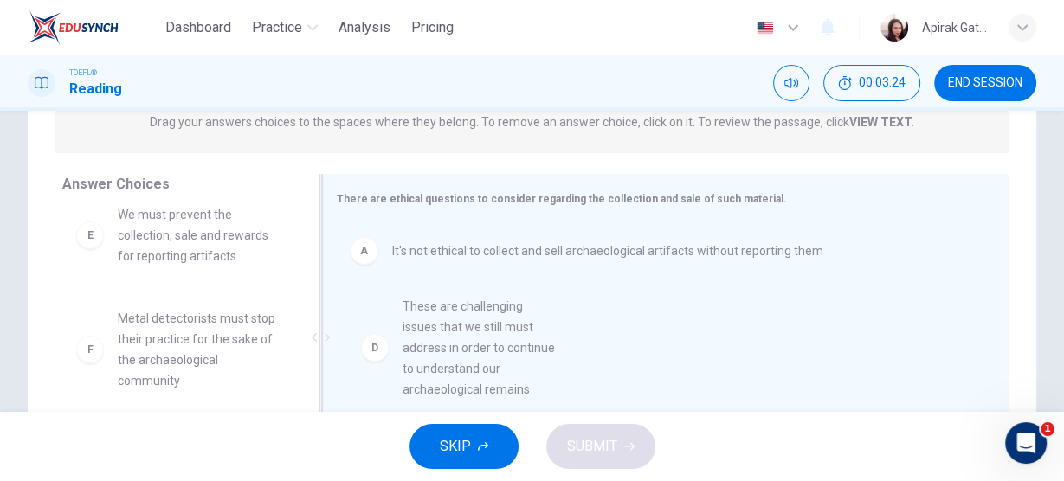
drag, startPoint x: 133, startPoint y: 273, endPoint x: 424, endPoint y: 378, distance: 309.1
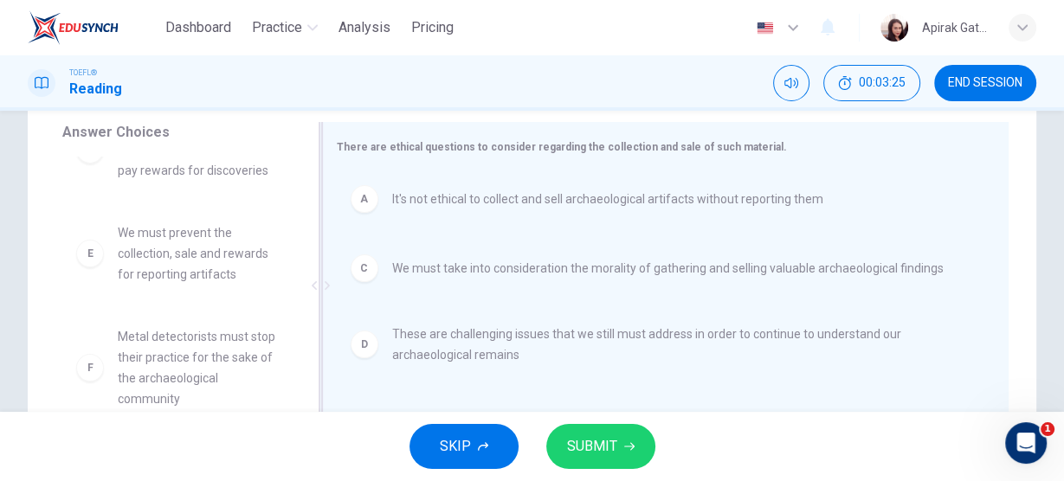
scroll to position [369, 0]
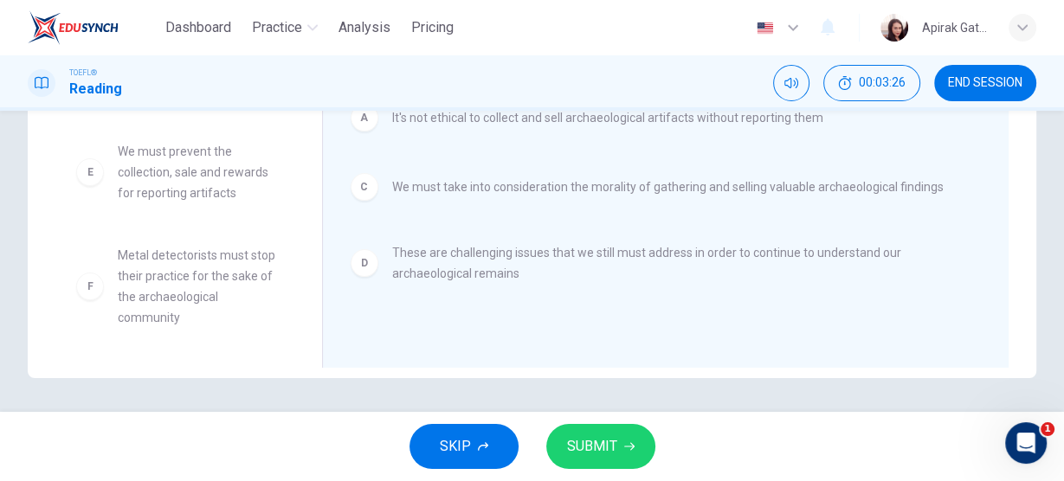
click at [614, 446] on span "SUBMIT" at bounding box center [592, 446] width 50 height 24
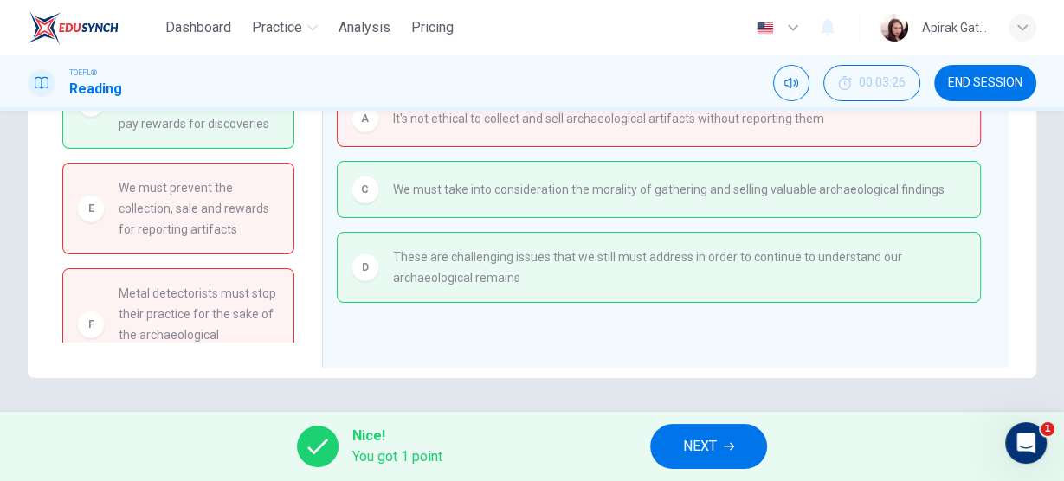
scroll to position [0, 0]
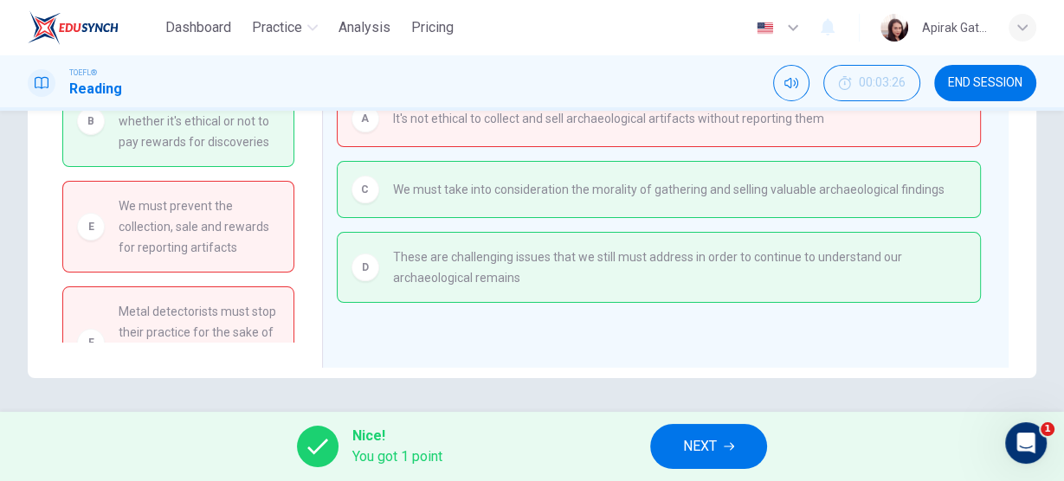
click at [731, 440] on button "NEXT" at bounding box center [708, 446] width 117 height 45
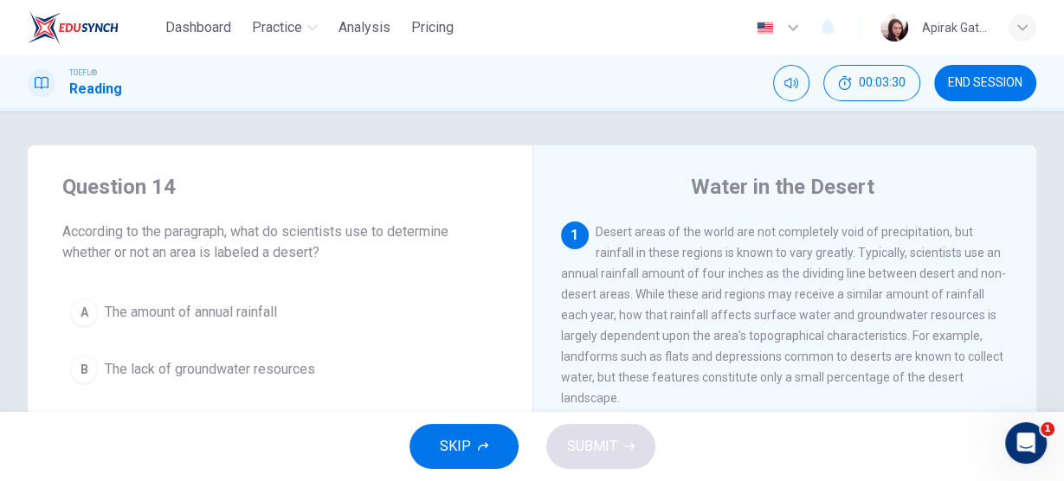
drag, startPoint x: 381, startPoint y: 29, endPoint x: 592, endPoint y: 93, distance: 220.7
click at [381, 29] on span "Analysis" at bounding box center [364, 27] width 52 height 21
